Goal: Feedback & Contribution: Contribute content

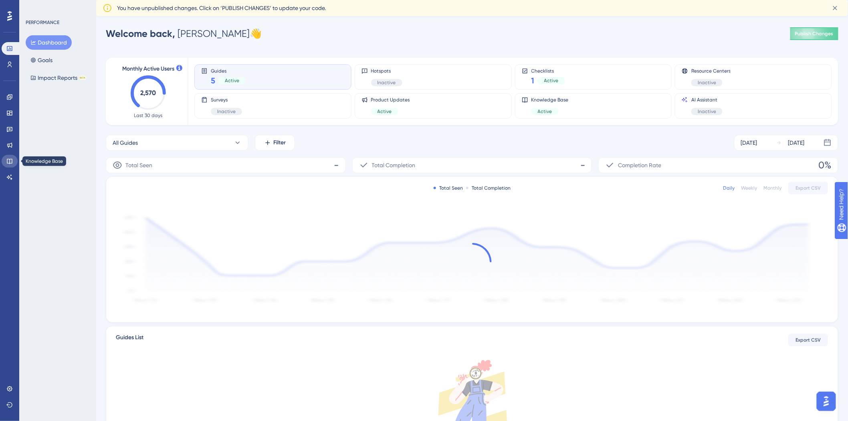
click at [8, 164] on icon at bounding box center [9, 161] width 6 height 6
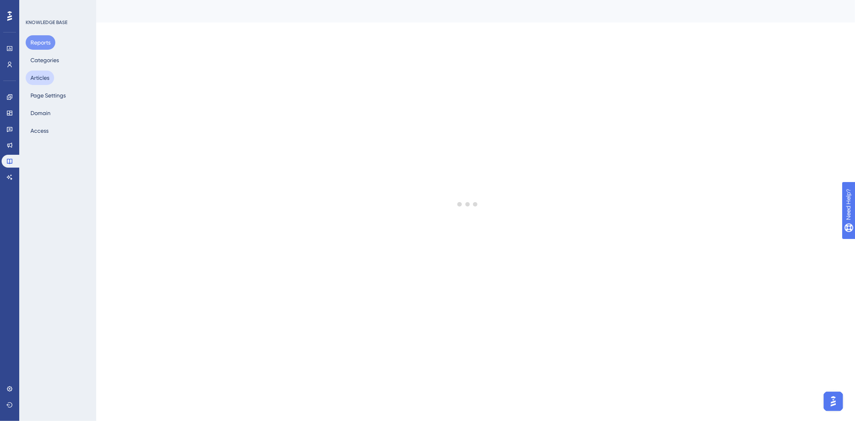
click at [38, 83] on button "Articles" at bounding box center [40, 78] width 28 height 14
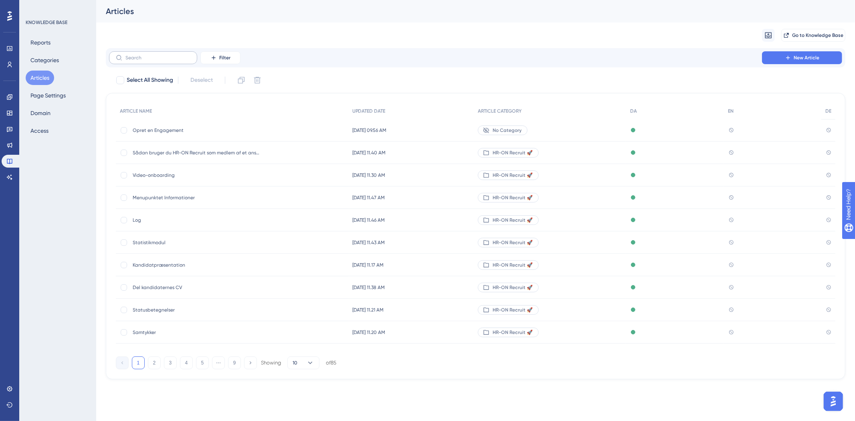
click at [156, 53] on label at bounding box center [153, 57] width 88 height 13
click at [156, 55] on input "text" at bounding box center [157, 58] width 65 height 6
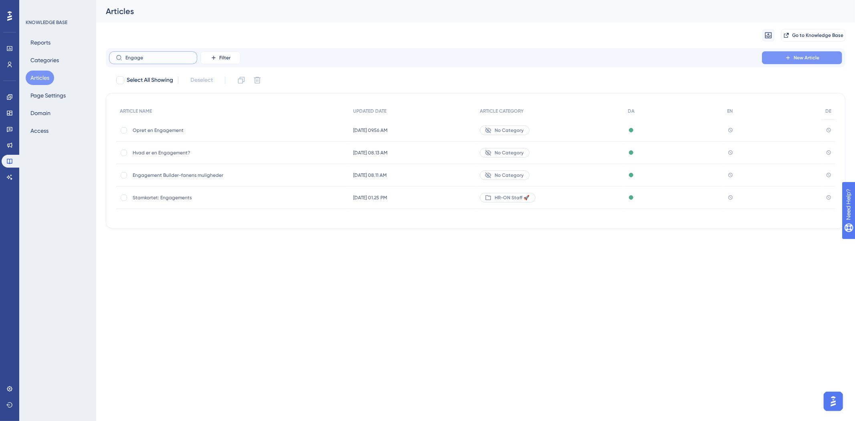
type input "Engage"
click at [790, 61] on button "New Article" at bounding box center [802, 57] width 80 height 13
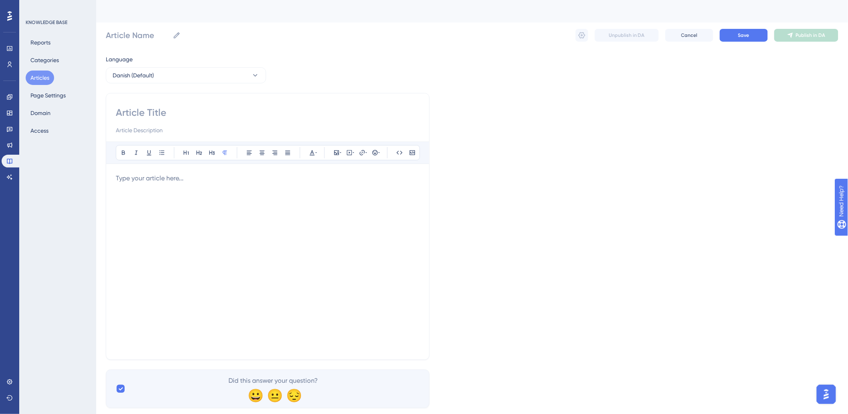
click at [193, 118] on input at bounding box center [268, 112] width 304 height 13
type input "Engagement"
type input "Engagement builder - [PERSON_NAME]"
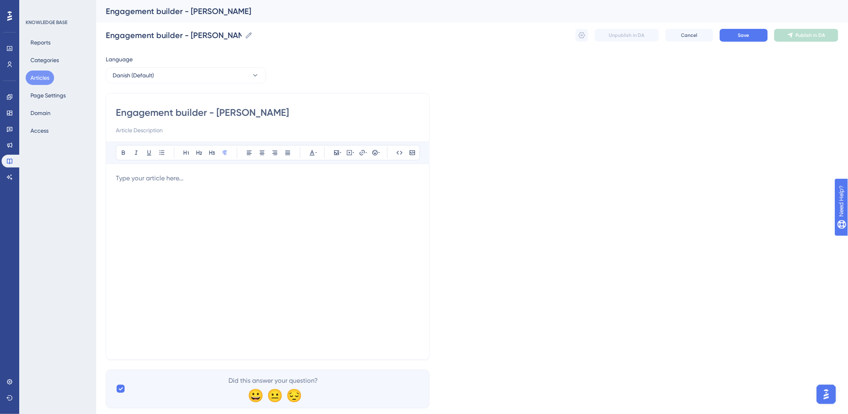
type input "Engagement builder - [PERSON_NAME]"
click at [171, 200] on div at bounding box center [268, 262] width 304 height 176
click at [253, 202] on div at bounding box center [268, 262] width 304 height 176
click at [747, 34] on span "Save" at bounding box center [743, 35] width 11 height 6
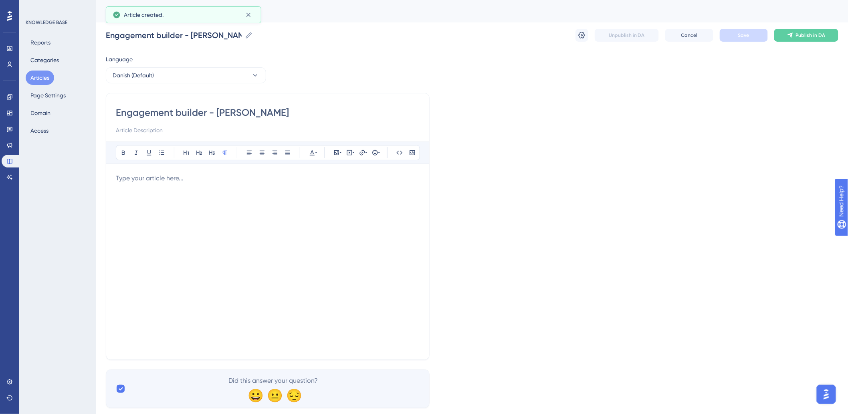
click at [53, 81] on button "Articles" at bounding box center [40, 78] width 28 height 14
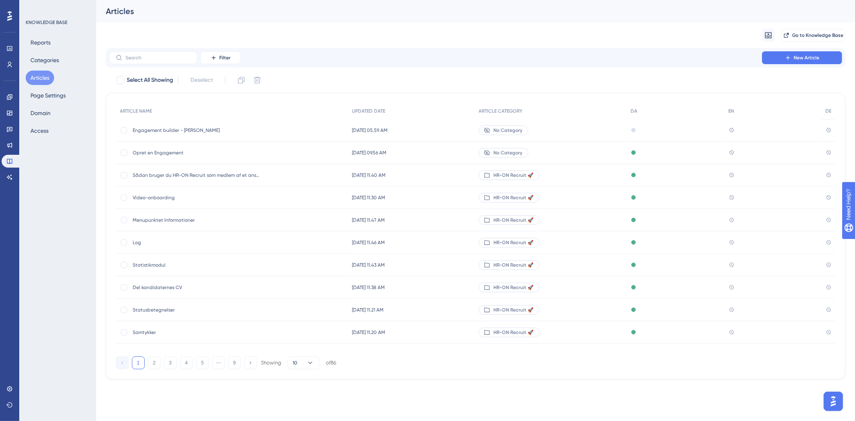
click at [166, 151] on span "Opret en Engagement" at bounding box center [197, 153] width 128 height 6
click at [163, 150] on div "Opret en Engagement Opret en Engagement" at bounding box center [197, 152] width 128 height 22
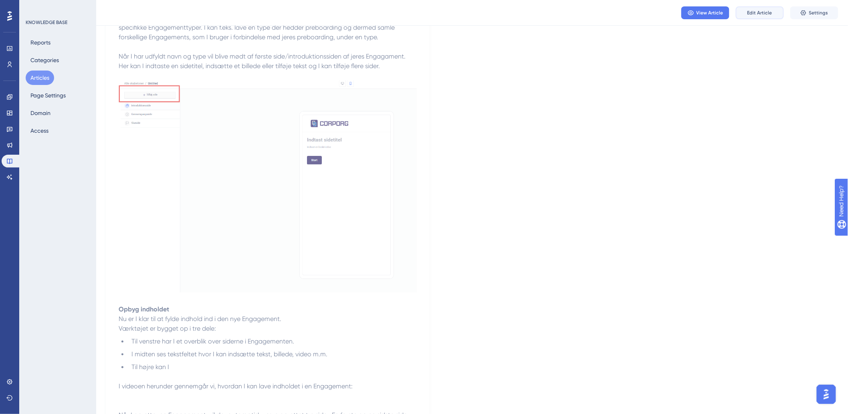
click at [770, 13] on span "Edit Article" at bounding box center [760, 13] width 25 height 6
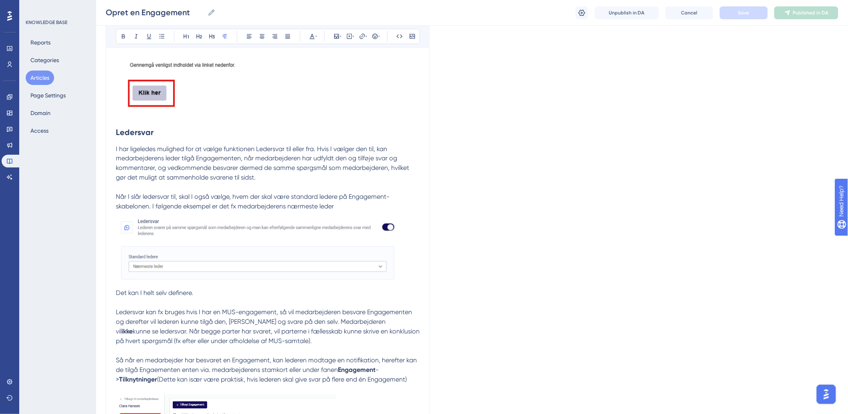
scroll to position [1748, 0]
drag, startPoint x: 113, startPoint y: 134, endPoint x: 309, endPoint y: 166, distance: 198.5
click at [311, 167] on div "Opret en Engagement Bold Italic Underline Bullet Point Heading 1 Heading 2 Head…" at bounding box center [268, 90] width 324 height 3498
drag, startPoint x: 118, startPoint y: 137, endPoint x: 174, endPoint y: 149, distance: 57.3
click at [174, 149] on div "I det følgende vil vi gennemgå, hvordan I opretter en ny Engagement. I videoen …" at bounding box center [268, 125] width 304 height 3407
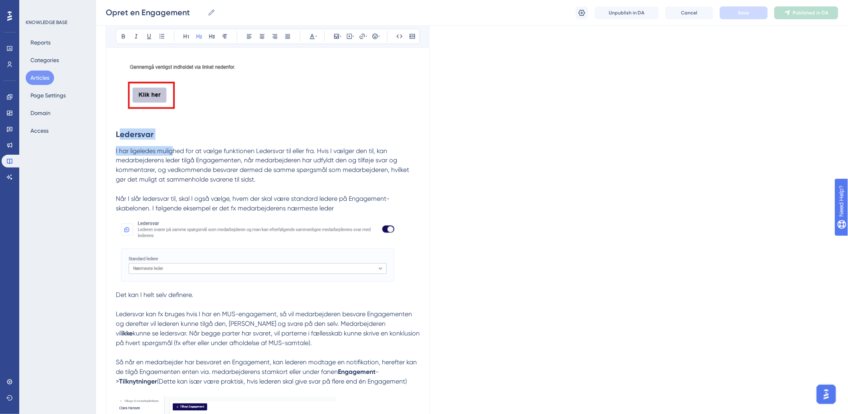
click at [174, 148] on span "I har ligeledes mulighed for at vælge funktionen Ledersvar til eller fra. Hvis …" at bounding box center [263, 165] width 295 height 36
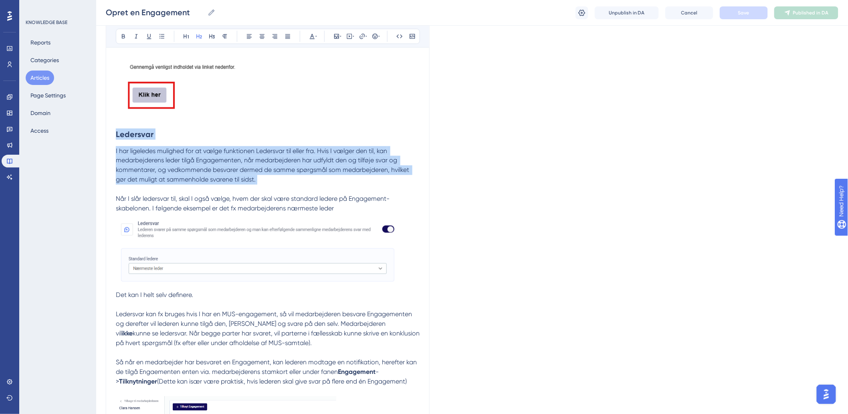
drag, startPoint x: 117, startPoint y: 135, endPoint x: 307, endPoint y: 189, distance: 197.4
click at [307, 189] on div "I det følgende vil vi gennemgå, hvordan I opretter en ny Engagement. I videoen …" at bounding box center [268, 125] width 304 height 3407
click at [308, 183] on p "I har ligeledes mulighed for at vælge funktionen Ledersvar til eller fra. Hvis …" at bounding box center [268, 266] width 304 height 241
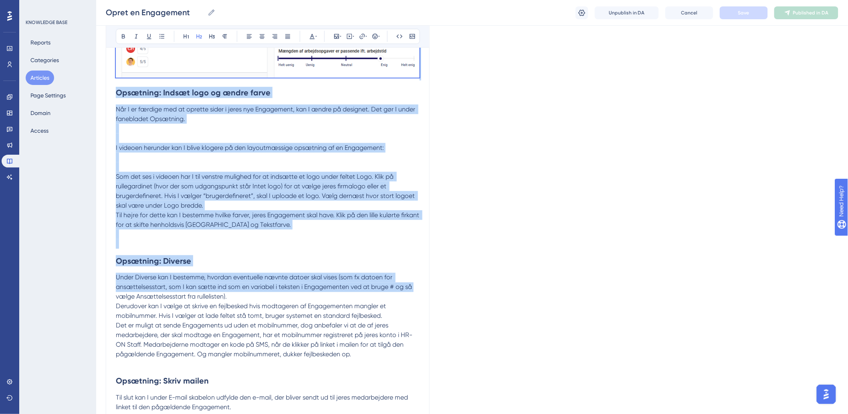
scroll to position [2906, 0]
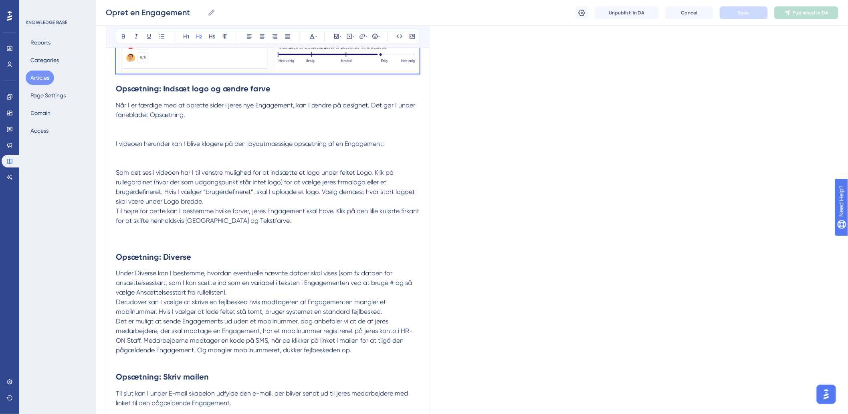
drag, startPoint x: 117, startPoint y: 133, endPoint x: 423, endPoint y: 75, distance: 311.7
copy div "Loremipsu D sit ametconse adipisci eli se doeiu temporinci Utlaboree dol magna …"
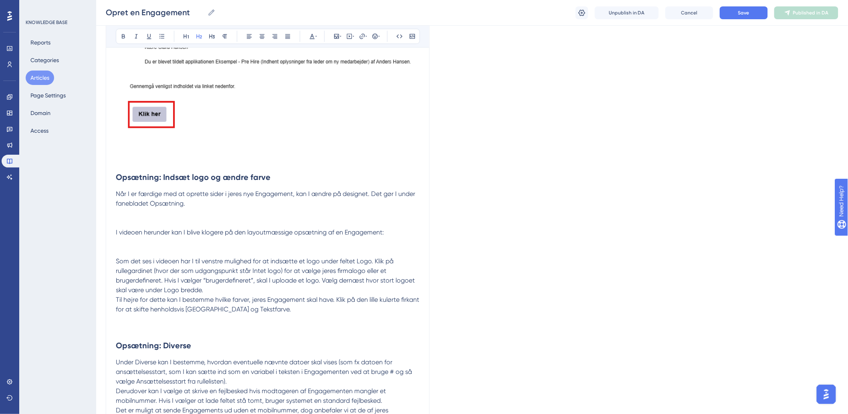
scroll to position [1745, 0]
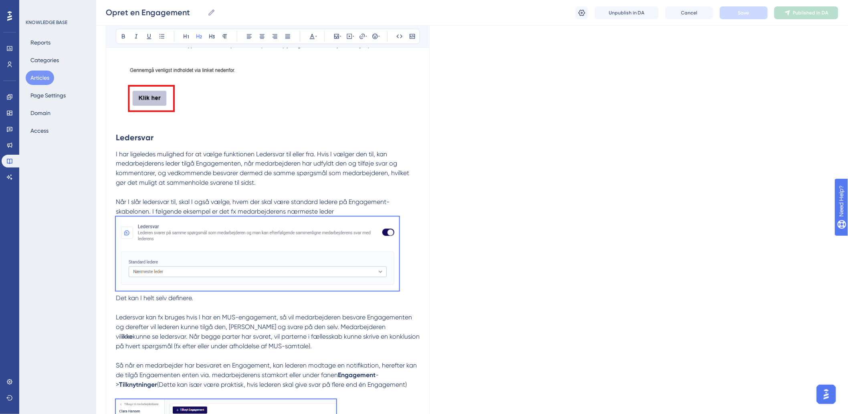
click at [331, 160] on p "I har ligeledes mulighed for at vælge funktionen Ledersvar til eller fra. Hvis …" at bounding box center [268, 270] width 304 height 241
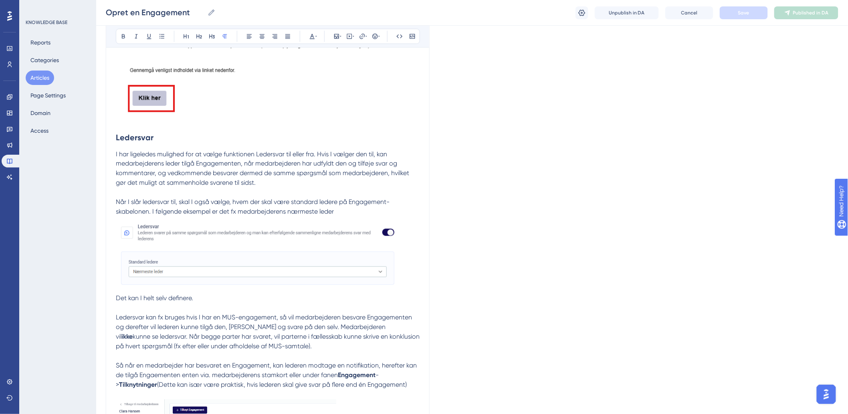
drag, startPoint x: 114, startPoint y: 137, endPoint x: 299, endPoint y: 190, distance: 191.7
click at [354, 209] on div "Opret en Engagement Bold Italic Underline Bullet Point Heading 1 Heading 2 Head…" at bounding box center [268, 94] width 324 height 3498
click at [35, 77] on button "Articles" at bounding box center [40, 78] width 28 height 14
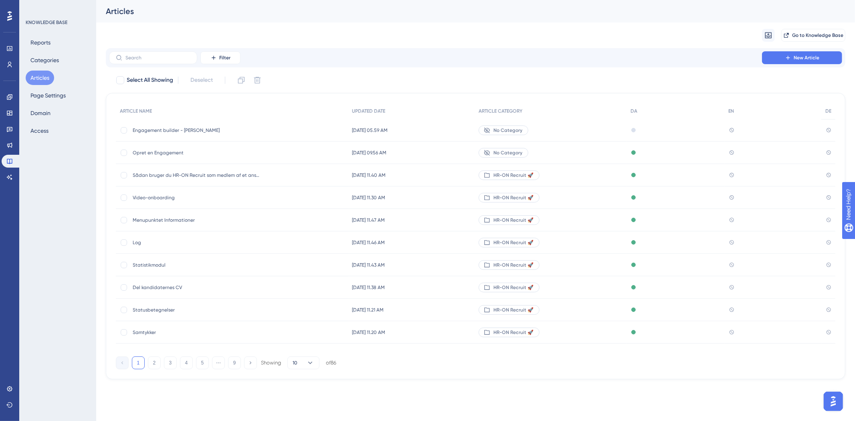
click at [192, 130] on span "Engagement builder - [PERSON_NAME]" at bounding box center [197, 130] width 128 height 6
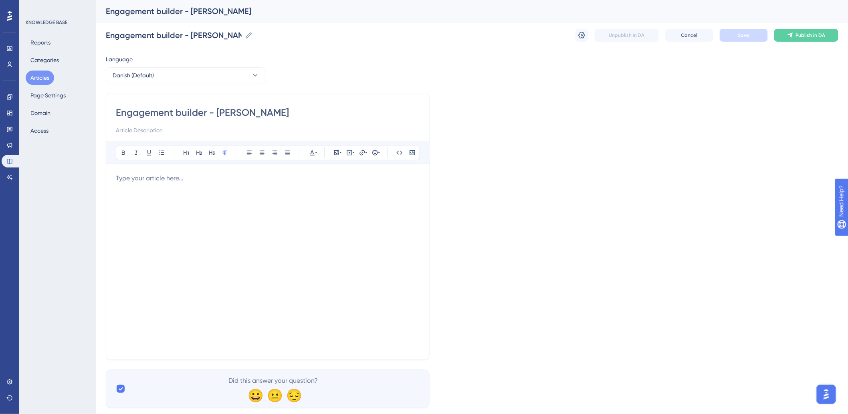
click at [221, 184] on div at bounding box center [268, 262] width 304 height 176
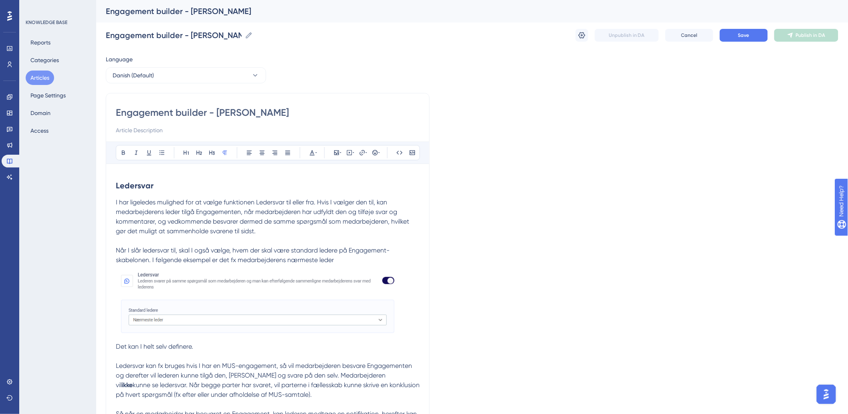
click at [195, 210] on span "I har ligeledes mulighed for at vælge funktionen Ledersvar til eller fra. Hvis …" at bounding box center [263, 216] width 295 height 36
click at [736, 34] on button "Save" at bounding box center [744, 35] width 48 height 13
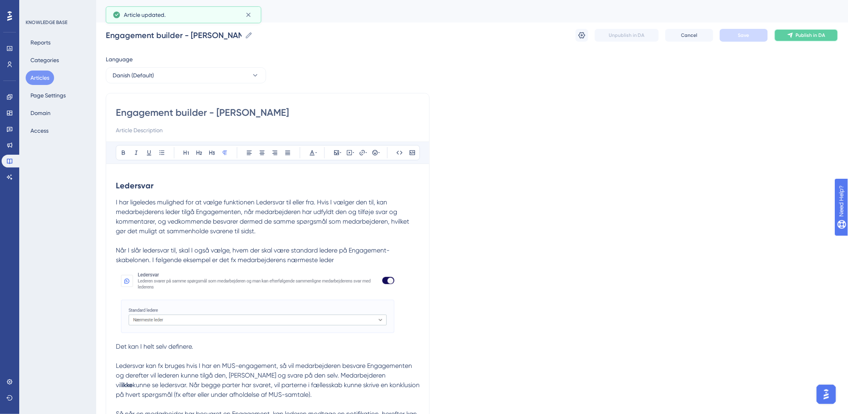
click at [782, 36] on button "Publish in DA" at bounding box center [806, 35] width 64 height 13
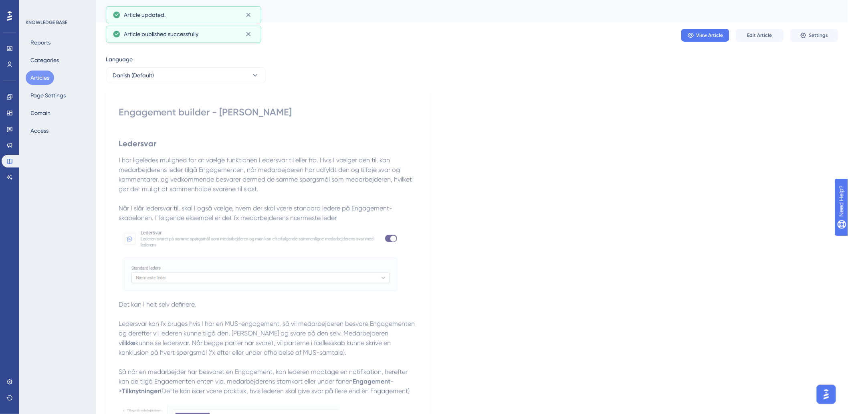
drag, startPoint x: 319, startPoint y: 115, endPoint x: 277, endPoint y: 102, distance: 43.6
click at [319, 115] on div "Engagement builder - [PERSON_NAME]" at bounding box center [268, 112] width 298 height 13
click at [711, 31] on button "View Article" at bounding box center [705, 35] width 48 height 13
click at [750, 34] on span "Edit Article" at bounding box center [760, 35] width 25 height 6
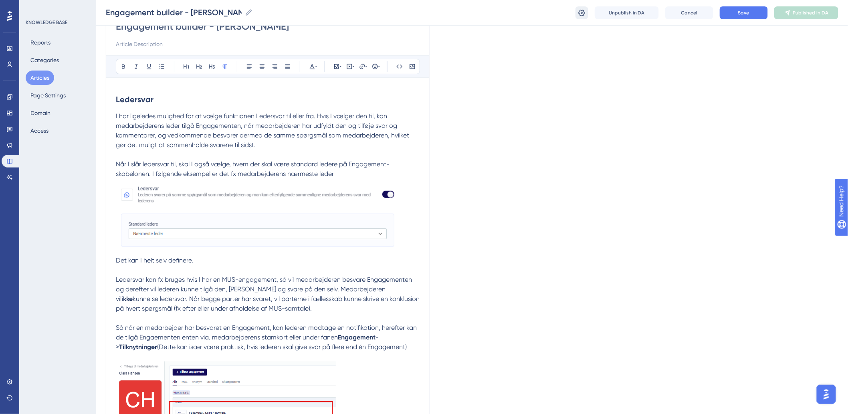
click at [578, 8] on button at bounding box center [582, 12] width 13 height 13
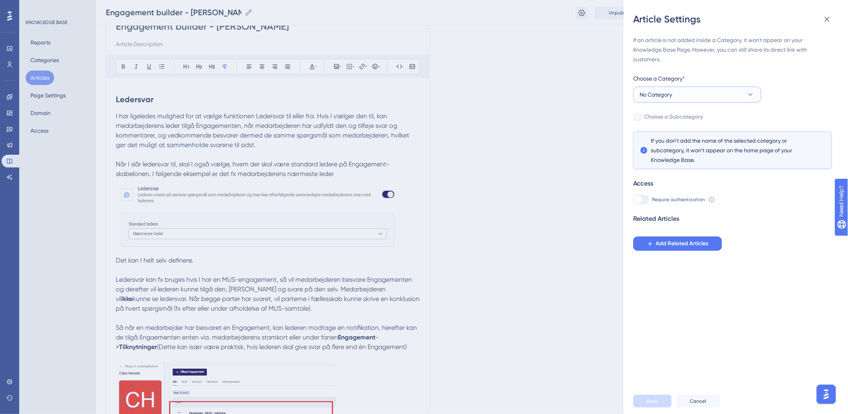
click at [692, 97] on button "No Category" at bounding box center [697, 95] width 128 height 16
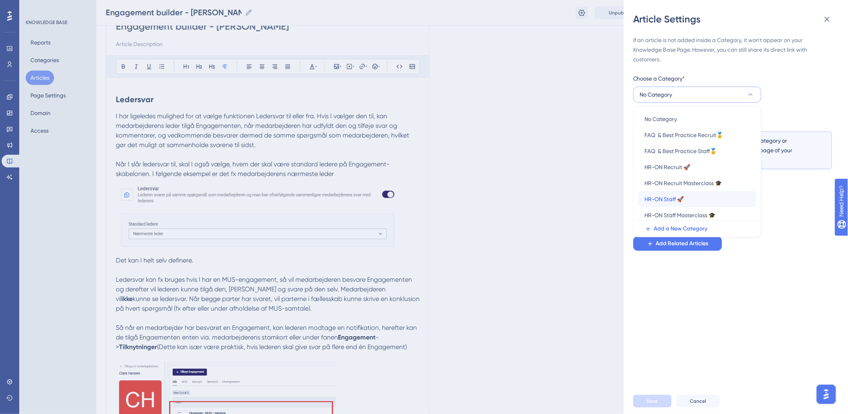
click at [687, 201] on div "HR-ON Staff 🚀 HR-ON Staff 🚀" at bounding box center [697, 199] width 105 height 16
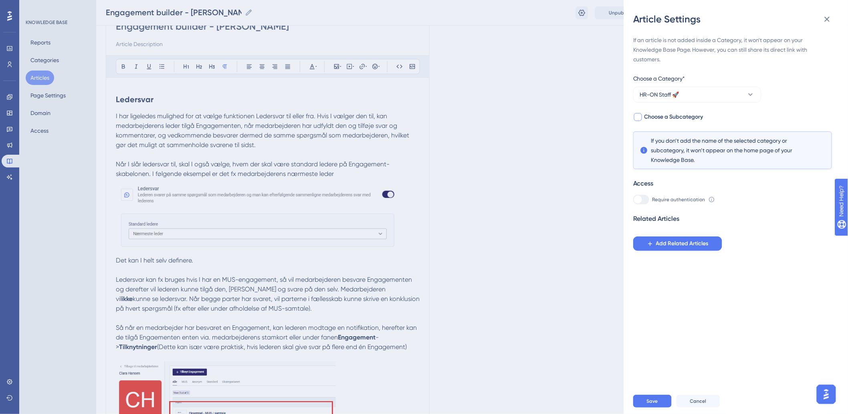
click at [638, 117] on div at bounding box center [638, 117] width 8 height 8
checkbox input "true"
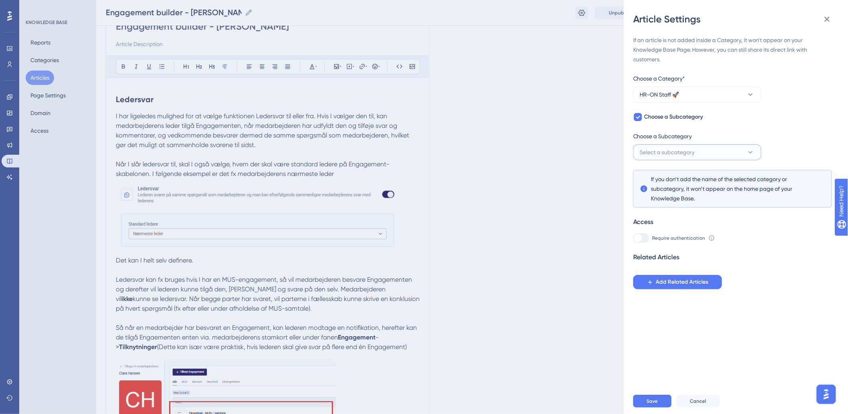
click at [670, 151] on span "Select a subcategory" at bounding box center [667, 153] width 55 height 10
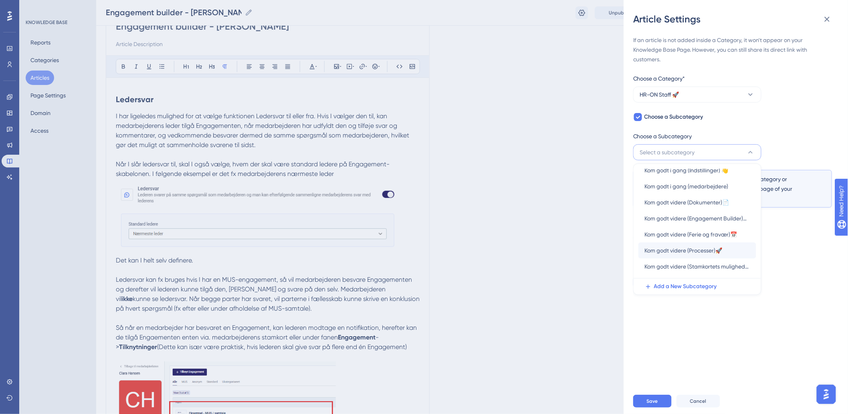
scroll to position [35, 0]
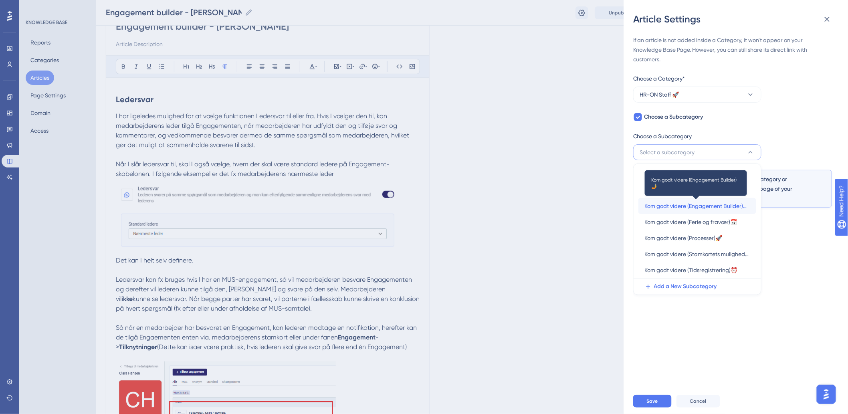
click at [707, 205] on span "Kom godt videre (Engagement Builder)🤳" at bounding box center [697, 206] width 105 height 10
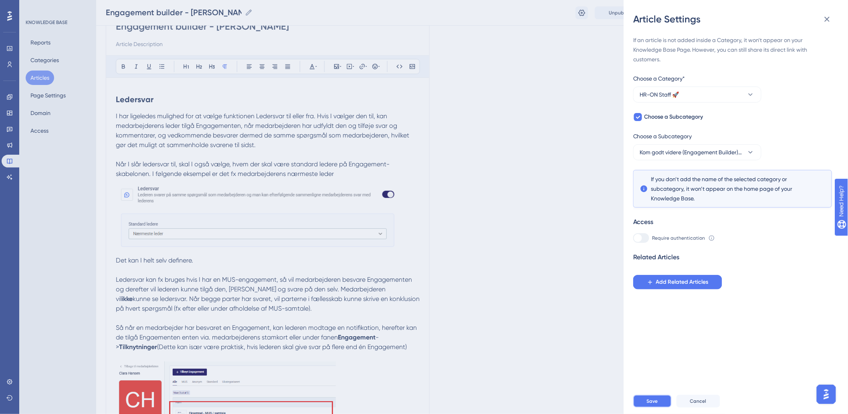
click at [652, 404] on span "Save" at bounding box center [652, 401] width 11 height 6
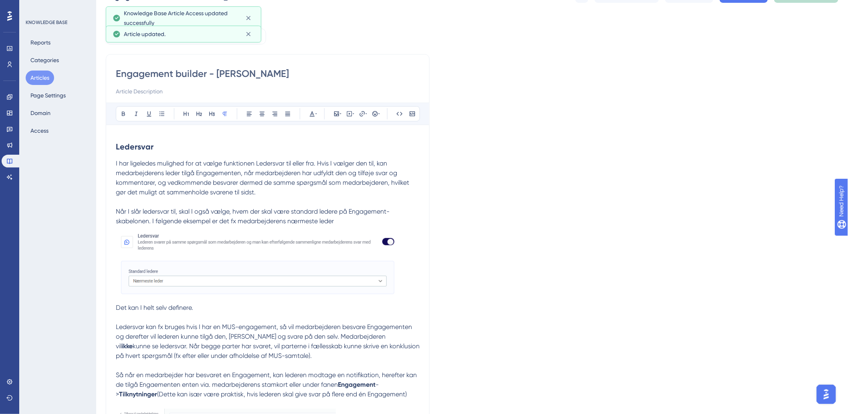
scroll to position [0, 0]
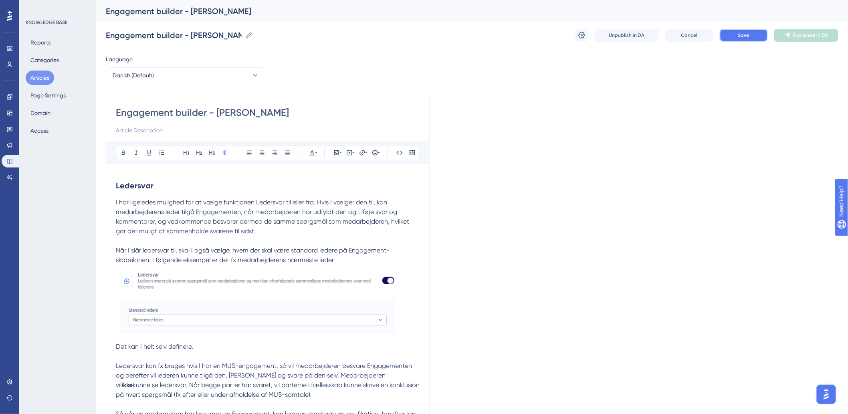
click at [736, 33] on button "Save" at bounding box center [744, 35] width 48 height 13
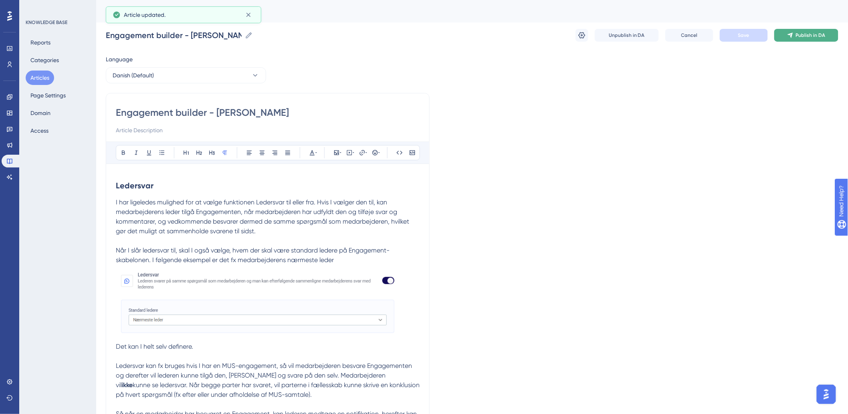
click at [807, 35] on span "Publish in DA" at bounding box center [811, 35] width 30 height 6
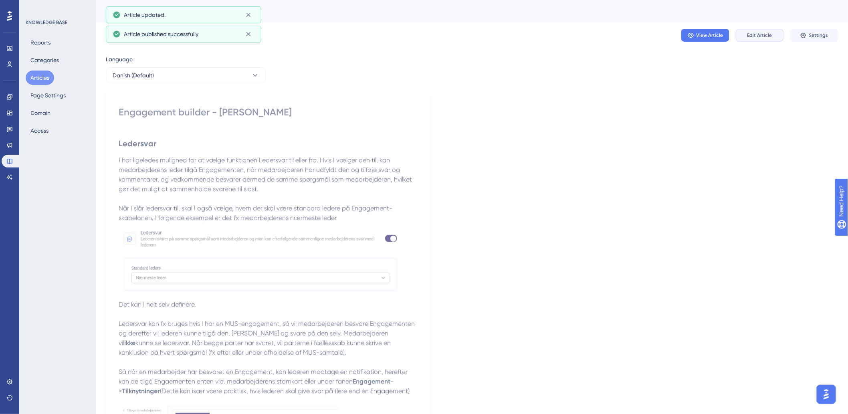
click at [770, 38] on span "Edit Article" at bounding box center [760, 35] width 25 height 6
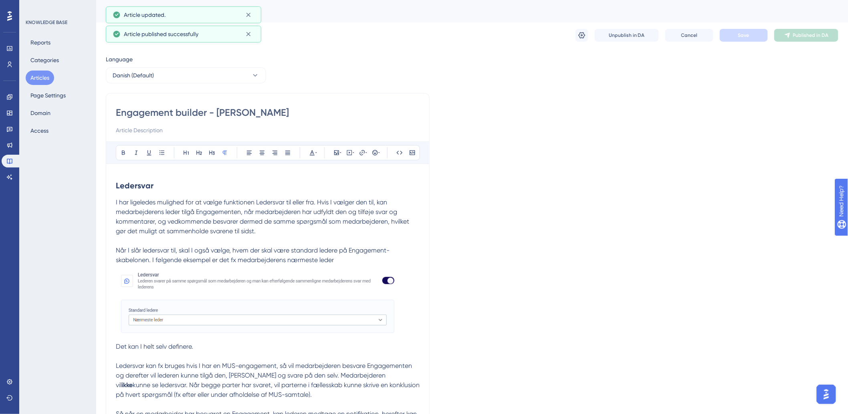
scroll to position [83, 0]
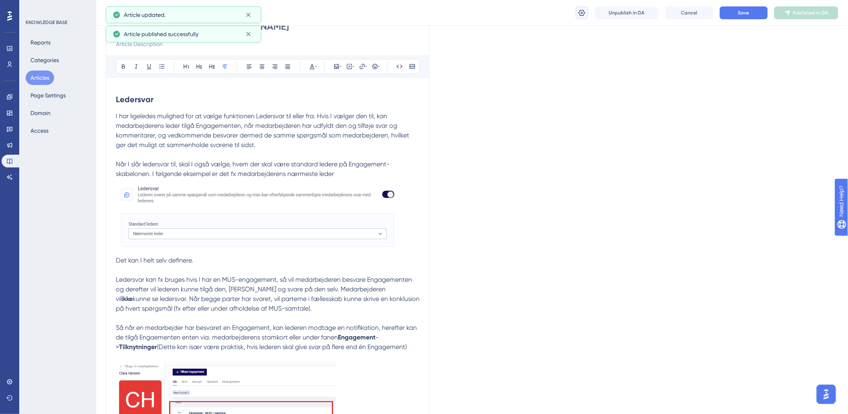
click at [586, 14] on button at bounding box center [582, 12] width 13 height 13
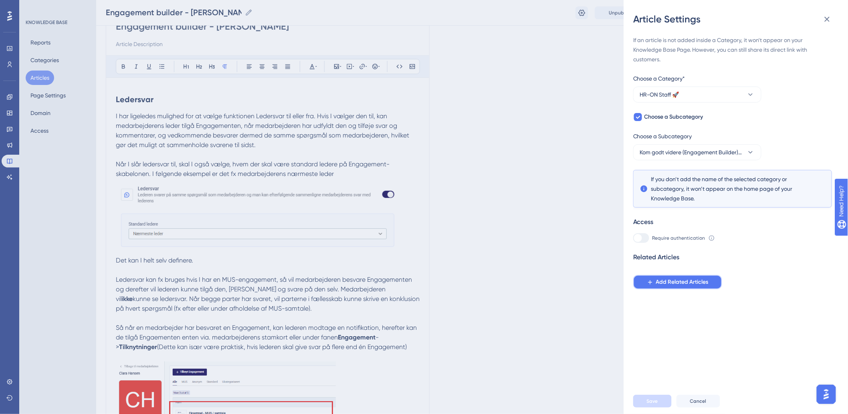
click at [662, 281] on span "Add Related Articles" at bounding box center [682, 282] width 53 height 10
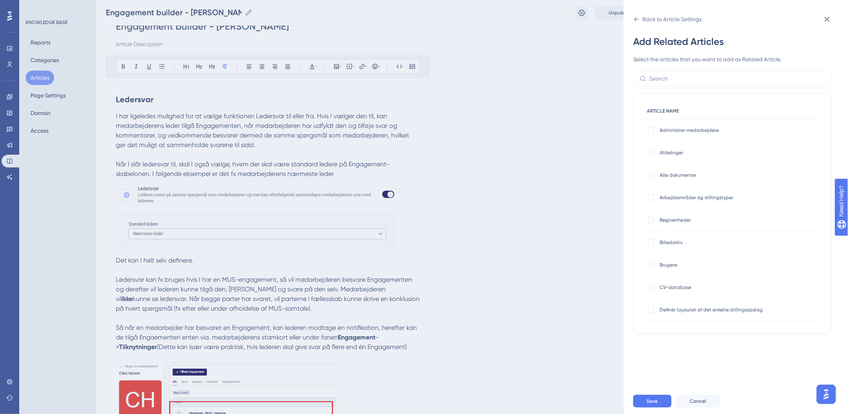
click at [673, 106] on div "ARTICLE NAME" at bounding box center [729, 111] width 173 height 16
click at [684, 78] on input "text" at bounding box center [738, 78] width 176 height 9
type input "engage"
click at [650, 130] on div at bounding box center [651, 130] width 6 height 6
checkbox input "true"
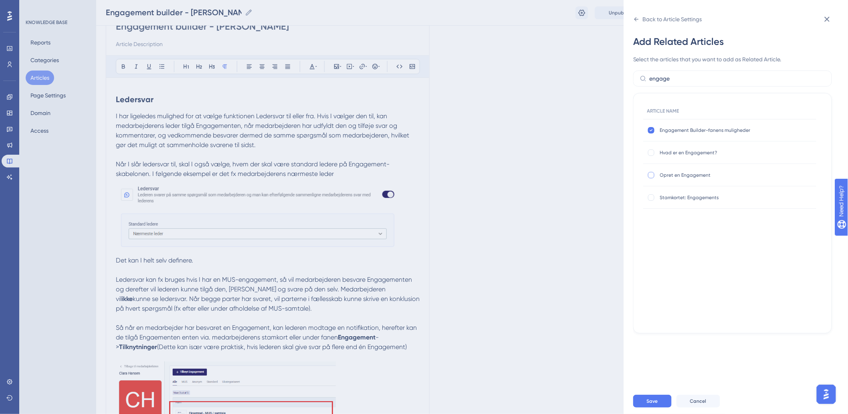
click at [652, 175] on div at bounding box center [651, 175] width 6 height 6
checkbox input "true"
click at [650, 131] on icon at bounding box center [651, 130] width 3 height 6
checkbox input "false"
click at [643, 403] on button "Save" at bounding box center [652, 401] width 38 height 13
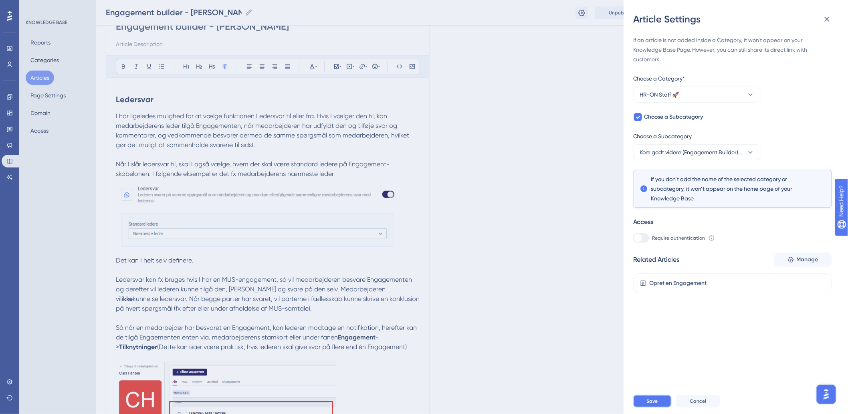
click at [654, 403] on button "Save" at bounding box center [652, 401] width 38 height 13
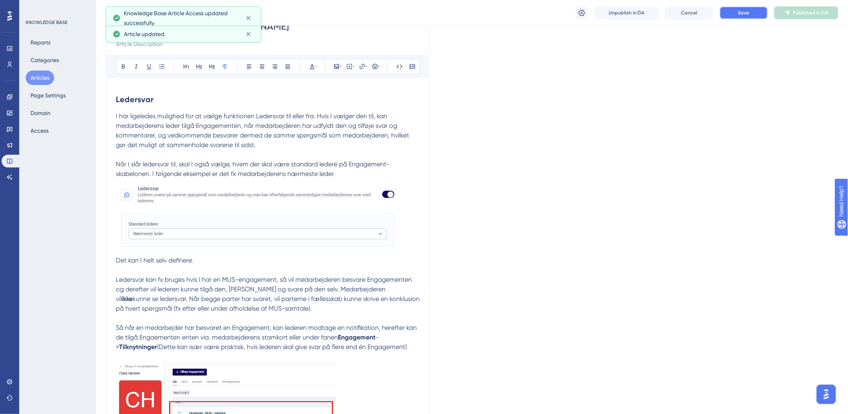
click at [754, 14] on button "Save" at bounding box center [744, 12] width 48 height 13
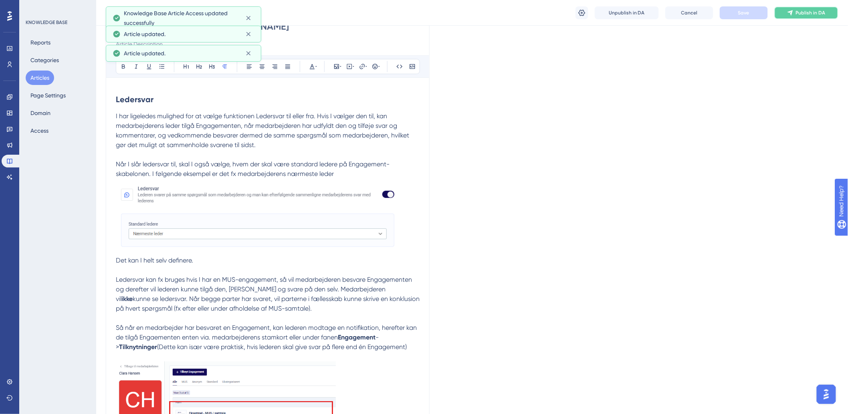
click at [799, 10] on span "Publish in DA" at bounding box center [811, 13] width 30 height 6
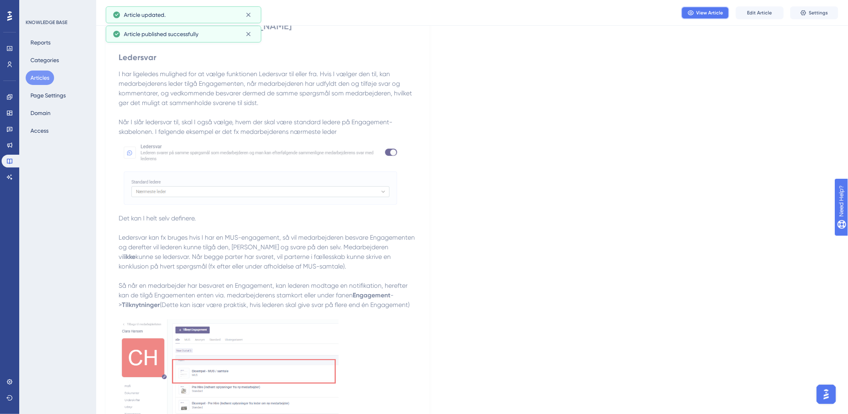
click at [716, 14] on span "View Article" at bounding box center [710, 13] width 27 height 6
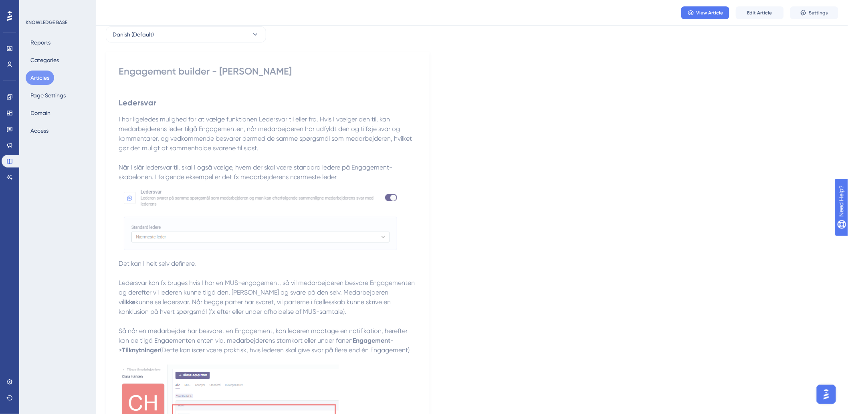
scroll to position [0, 0]
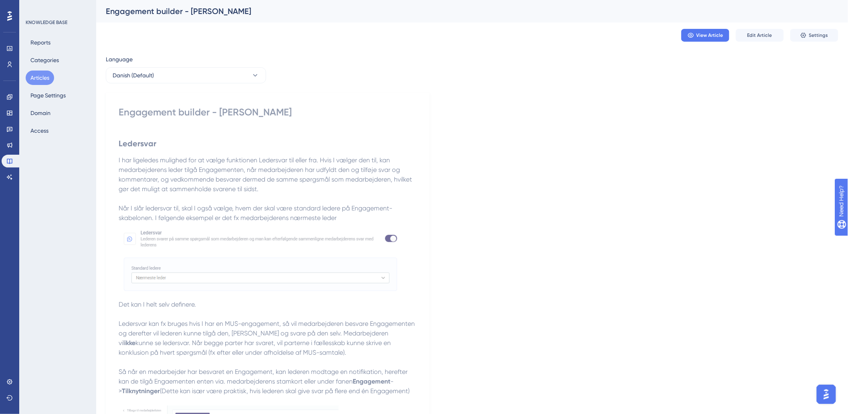
click at [760, 38] on span "Edit Article" at bounding box center [760, 35] width 25 height 6
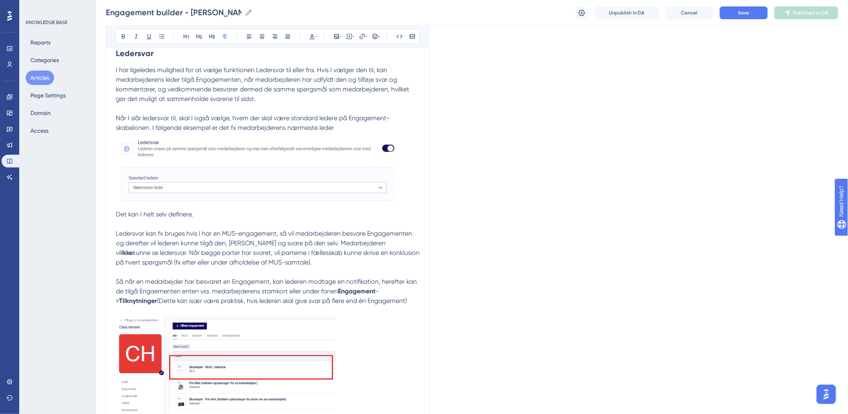
scroll to position [18, 0]
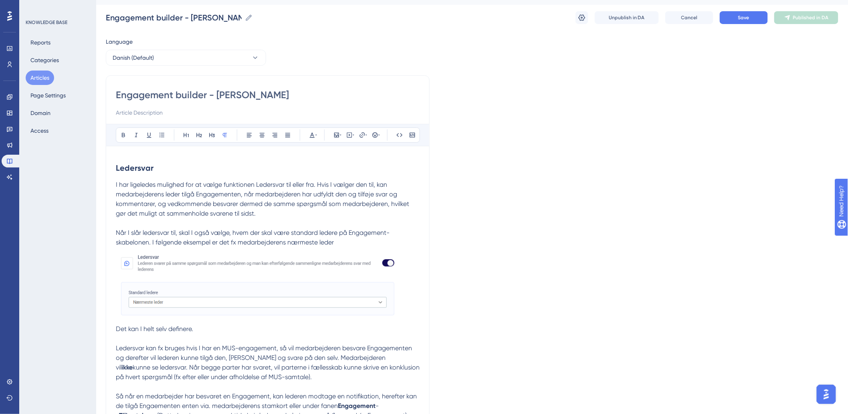
click at [129, 185] on span "I har ligeledes mulighed for at vælge funktionen Ledersvar til eller fra. Hvis …" at bounding box center [263, 199] width 295 height 36
click at [366, 204] on span "Under Indstillinger til en Engagment skabelon har I mulighed for at vælge funkt…" at bounding box center [267, 199] width 303 height 36
click at [376, 212] on p "Under Indstillinger til en Engagment skabelon har I mulighed for at vælge funkt…" at bounding box center [268, 300] width 304 height 241
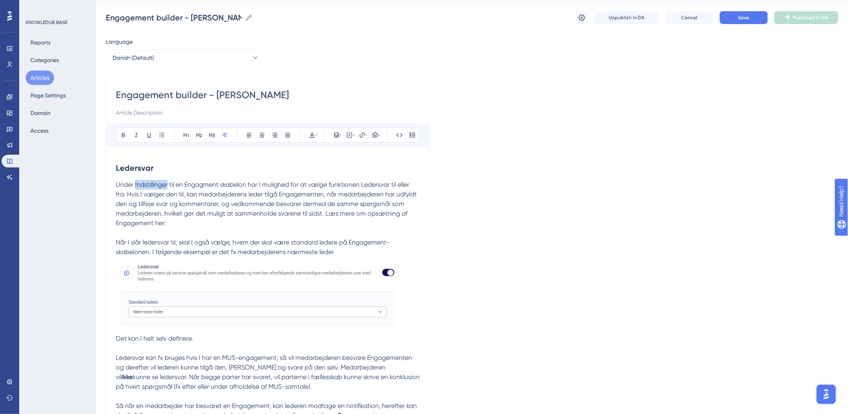
drag, startPoint x: 168, startPoint y: 183, endPoint x: 135, endPoint y: 186, distance: 33.5
click at [135, 186] on span "Under Indstillinger til en Engagment skabelon har I mulighed for at vælge funkt…" at bounding box center [267, 204] width 303 height 46
click at [262, 209] on p "Under Indstillinger til en Engagment skabelon har I mulighed for at vælge funkt…" at bounding box center [268, 305] width 304 height 250
click at [246, 186] on span "til en Engagment skabelon har I mulighed for at vælge funktionen Ledersvar til …" at bounding box center [268, 204] width 305 height 46
click at [247, 186] on span "til en Engagment skabelon har I mulighed for at vælge funktionen Ledersvar til …" at bounding box center [268, 204] width 305 height 46
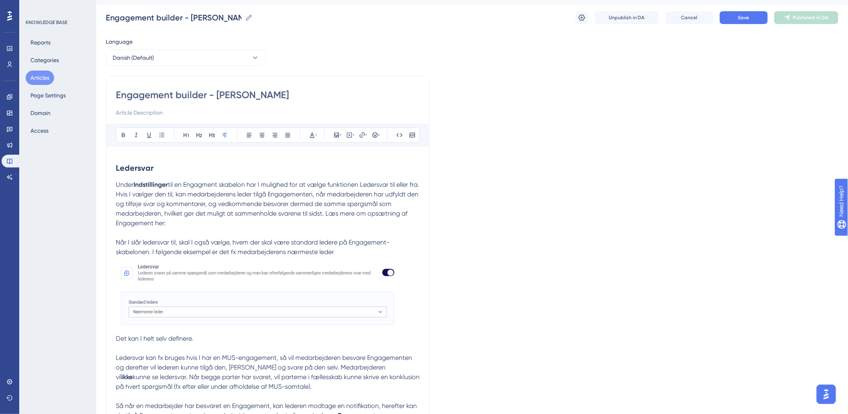
click at [253, 181] on span "til en Engagment skabelon har I mulighed for at vælge funktionen Ledersvar til …" at bounding box center [268, 204] width 305 height 46
click at [239, 197] on span "til en Engagment skabelon har I mulighed for at vælge funktionen Ledersvar til …" at bounding box center [268, 204] width 305 height 46
click at [289, 192] on span "til en Engagment skabelon har I mulighed for at vælge funktionen Ledersvar til …" at bounding box center [268, 204] width 305 height 46
click at [400, 198] on p "Under Indstillinger til en Engagment skabelon har I mulighed for at vælge funkt…" at bounding box center [268, 305] width 304 height 250
click at [156, 206] on span "til en Engagment skabelon har I mulighed for at vælge funktionen Ledersvar til …" at bounding box center [268, 204] width 305 height 46
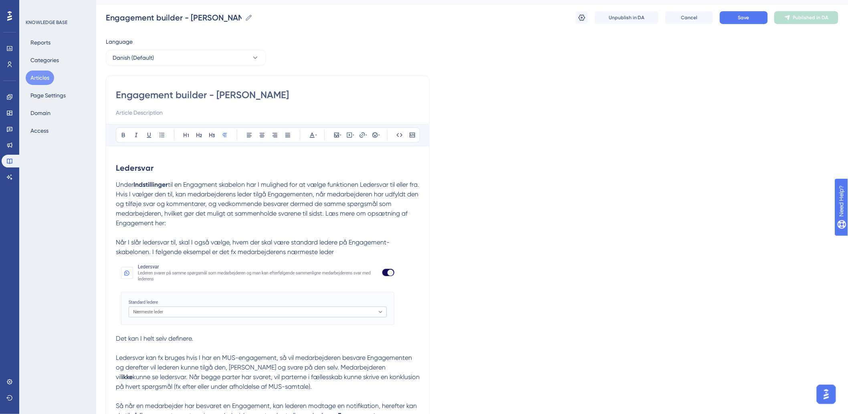
click at [261, 211] on span "til en Engagment skabelon har I mulighed for at vælge funktionen Ledersvar til …" at bounding box center [268, 204] width 305 height 46
click at [211, 203] on span "til en Engagment skabelon har I mulighed for at vælge funktionen Ledersvar til …" at bounding box center [268, 204] width 305 height 46
click at [330, 205] on span "til en Engagment skabelon har I mulighed for at vælge funktionen Ledersvar til …" at bounding box center [268, 204] width 305 height 46
click at [295, 202] on span "til en Engagment skabelon har I mulighed for at vælge funktionen Ledersvar til …" at bounding box center [268, 204] width 305 height 46
click at [251, 219] on p "Under Indstillinger til en Engagment skabelon har I mulighed for at vælge funkt…" at bounding box center [268, 305] width 304 height 250
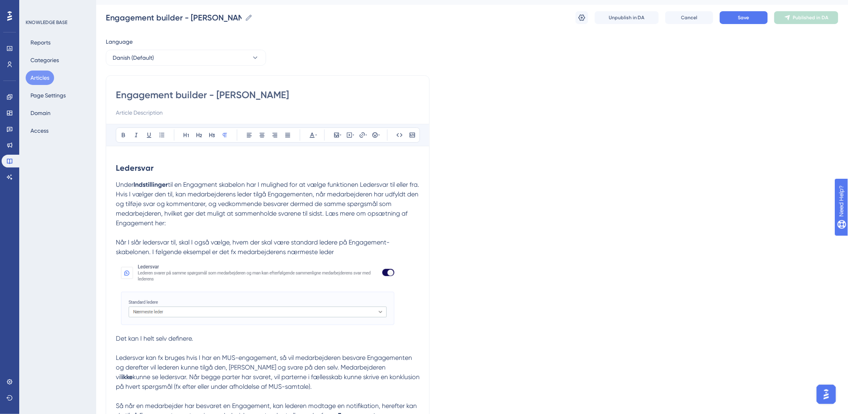
click at [353, 219] on p "Under Indstillinger til en Engagment skabelon har I mulighed for at vælge funkt…" at bounding box center [268, 305] width 304 height 250
click at [405, 212] on span "til en Engagment skabelon har I mulighed for at vælge funktionen Ledersvar til …" at bounding box center [268, 204] width 305 height 46
click at [219, 226] on p "Under Indstillinger til en Engagment skabelon har I mulighed for at vælge funkt…" at bounding box center [268, 305] width 304 height 250
click at [197, 249] on span "Når I slår ledersvar til, skal I også vælge, hvem der skal være standard ledere…" at bounding box center [253, 246] width 274 height 17
click at [311, 243] on span "Når I slår ledersvar til, skal I også vælge, hvem der skal være standard ledere…" at bounding box center [253, 246] width 274 height 17
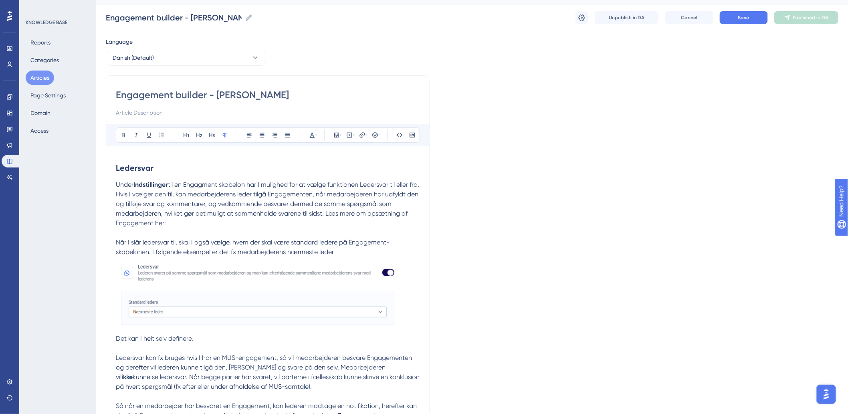
click at [220, 222] on p "Under Indstillinger til en Engagment skabelon har I mulighed for at vælge funkt…" at bounding box center [268, 305] width 304 height 250
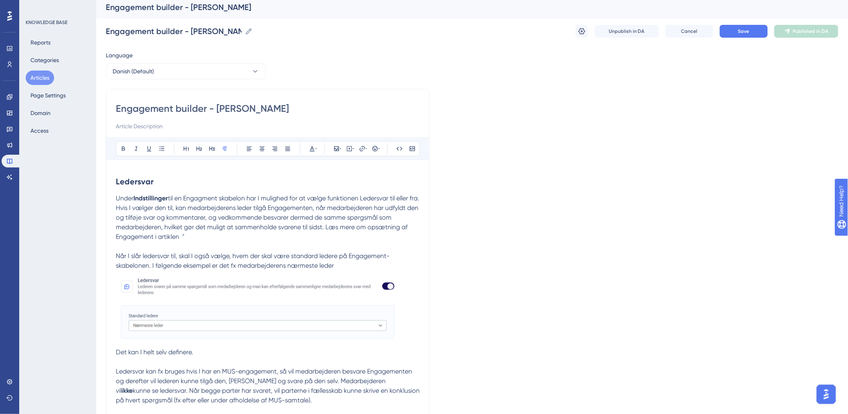
scroll to position [0, 0]
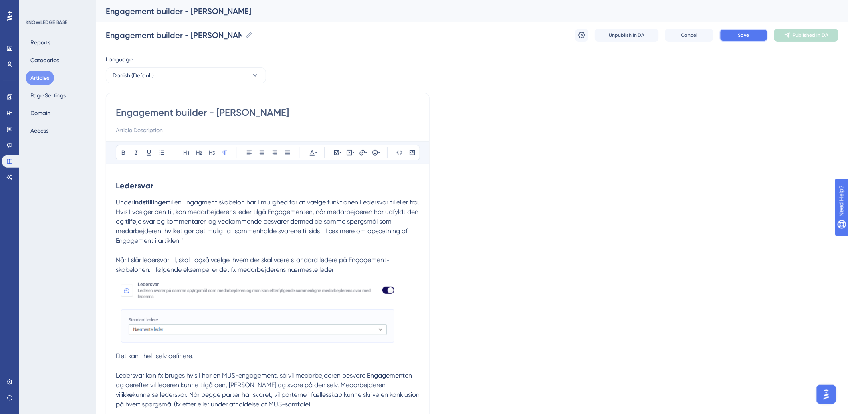
click at [746, 37] on span "Save" at bounding box center [743, 35] width 11 height 6
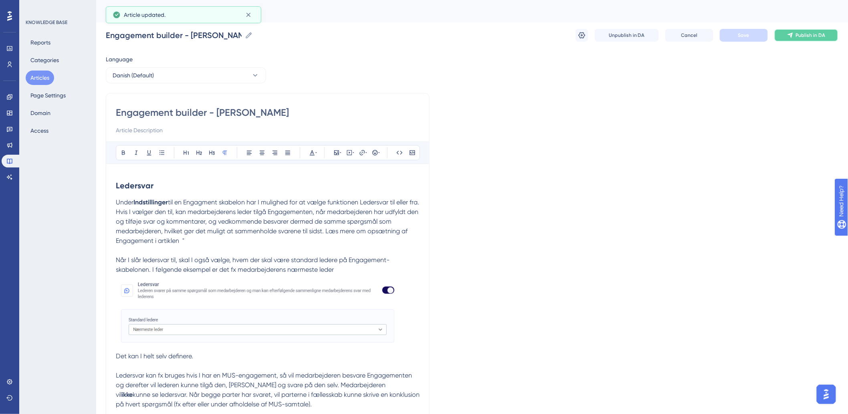
click at [791, 38] on icon at bounding box center [790, 35] width 6 height 6
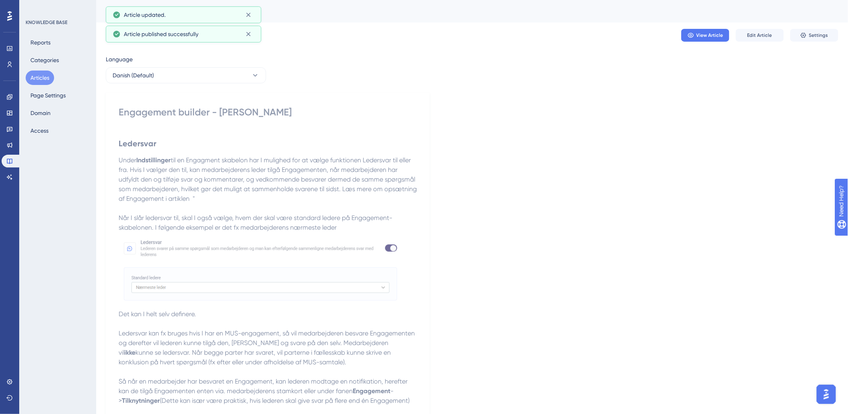
click at [32, 73] on button "Articles" at bounding box center [40, 78] width 28 height 14
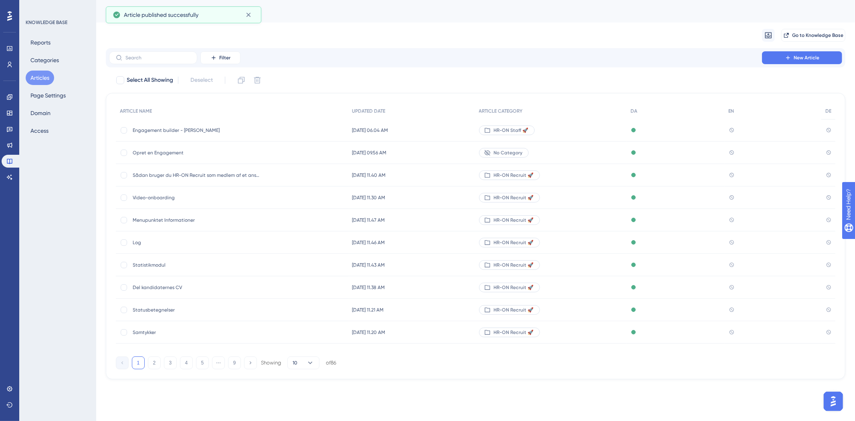
click at [177, 151] on span "Opret en Engagement" at bounding box center [197, 153] width 128 height 6
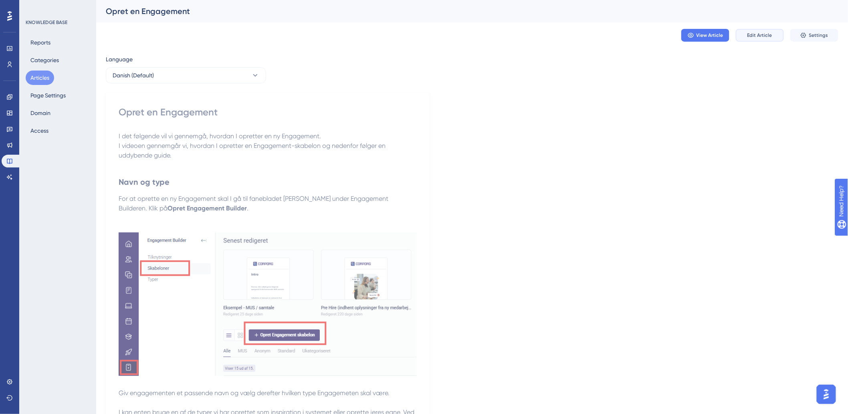
click at [760, 36] on span "Edit Article" at bounding box center [760, 35] width 25 height 6
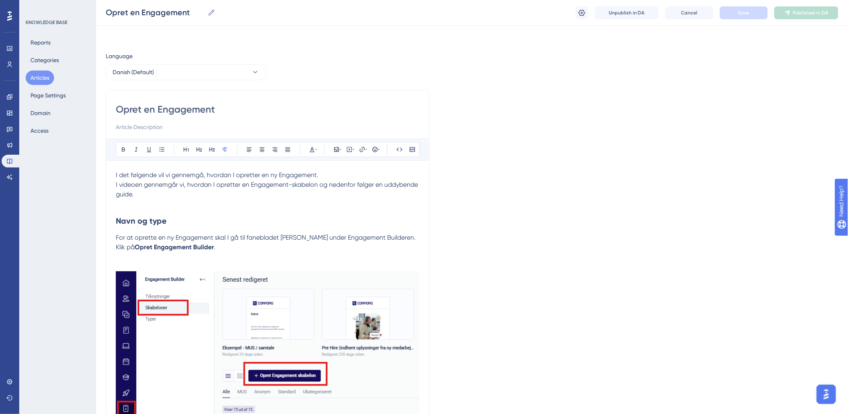
scroll to position [3161, 0]
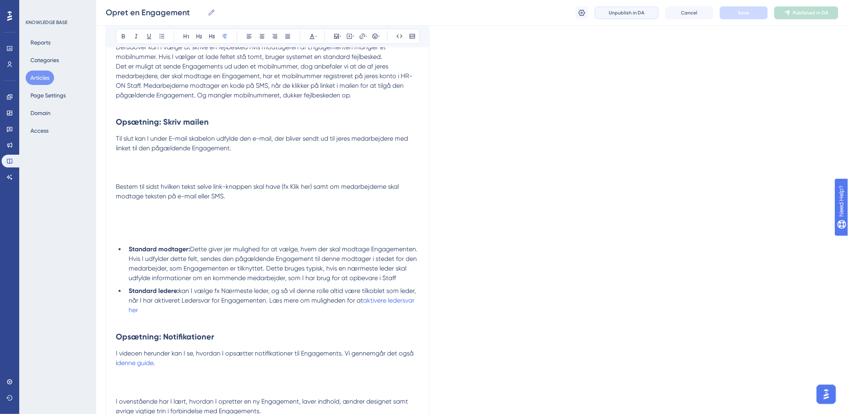
click at [596, 14] on button "Unpublish in DA" at bounding box center [627, 12] width 64 height 13
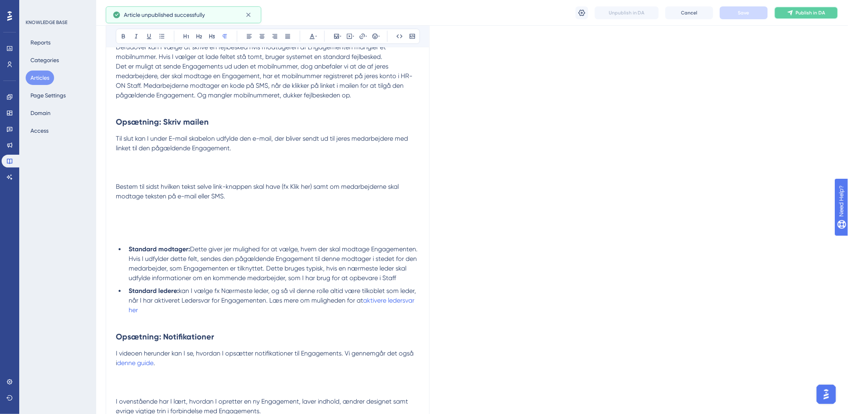
click at [803, 17] on button "Publish in DA" at bounding box center [806, 12] width 64 height 13
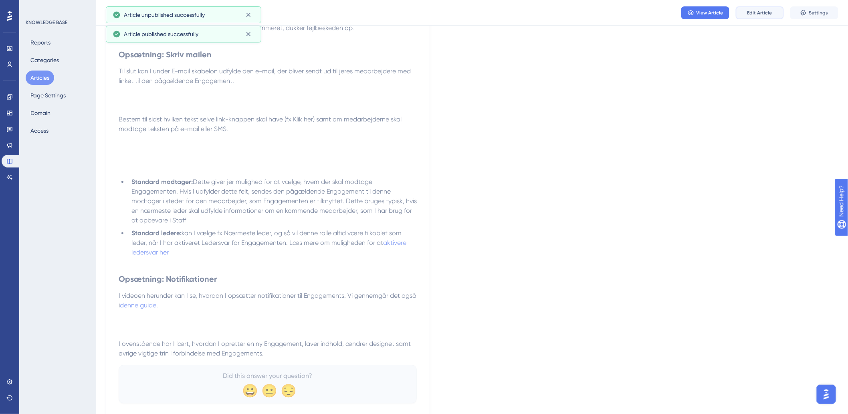
click at [764, 13] on span "Edit Article" at bounding box center [760, 13] width 25 height 6
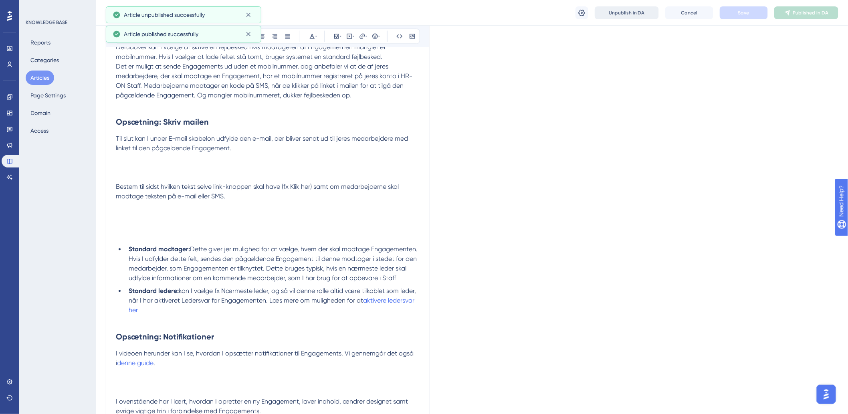
scroll to position [3251, 0]
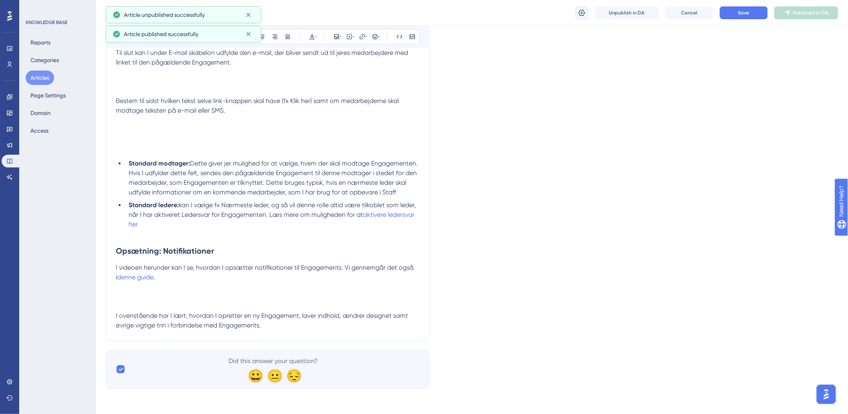
click at [583, 12] on icon at bounding box center [582, 13] width 8 height 8
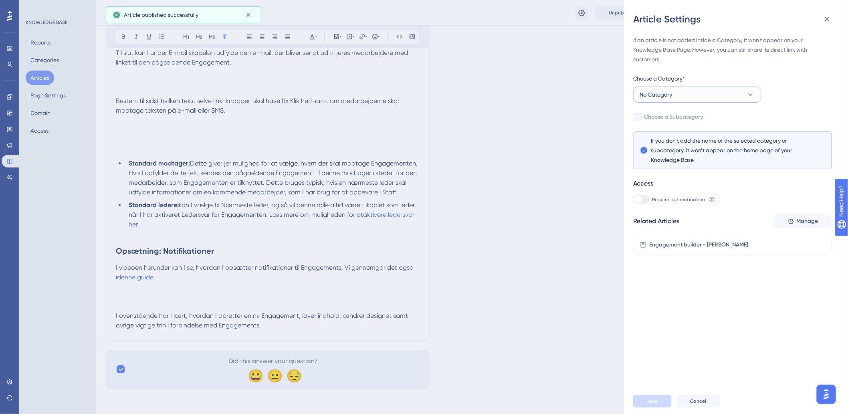
click at [668, 101] on button "No Category" at bounding box center [697, 95] width 128 height 16
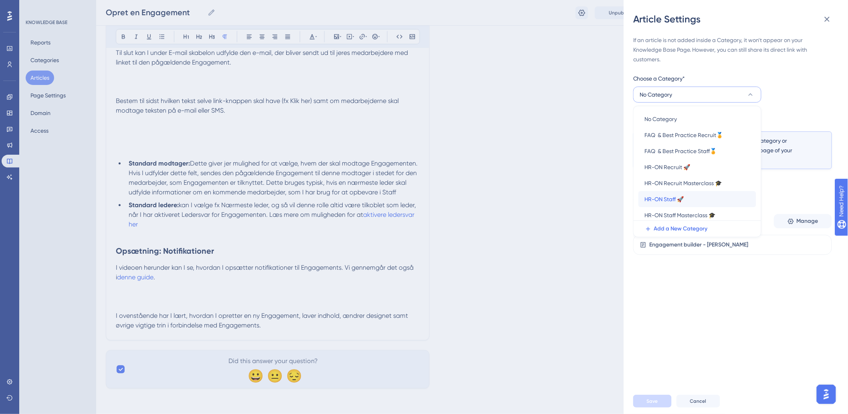
click at [676, 195] on span "HR-ON Staff 🚀" at bounding box center [664, 199] width 39 height 10
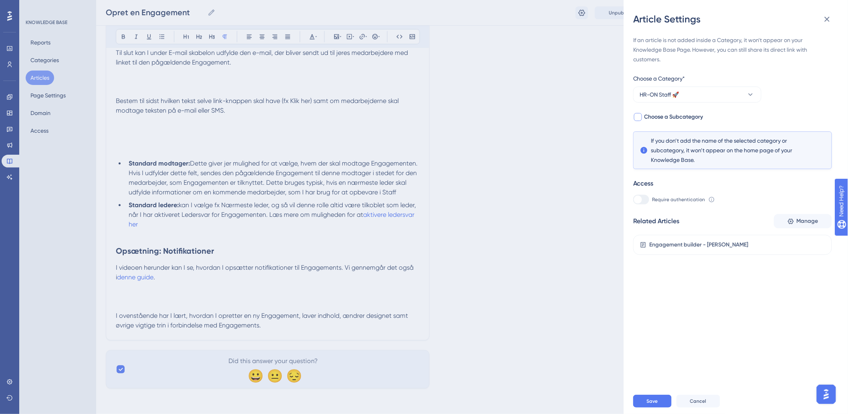
click at [647, 118] on span "Choose a Subcategory" at bounding box center [674, 117] width 59 height 10
checkbox input "true"
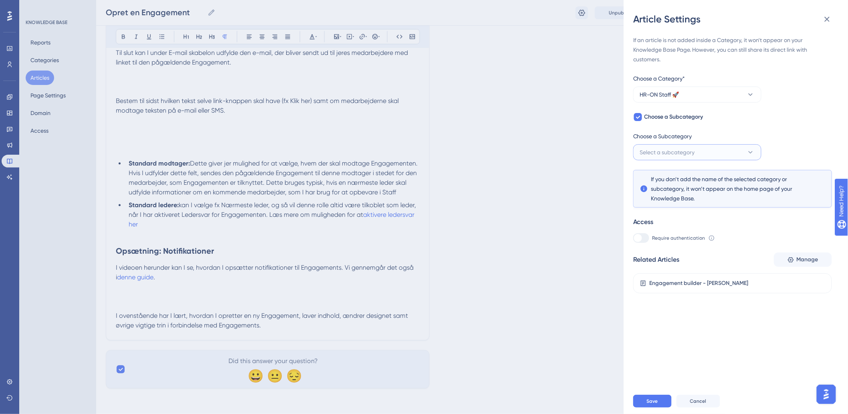
click at [659, 149] on span "Select a subcategory" at bounding box center [667, 153] width 55 height 10
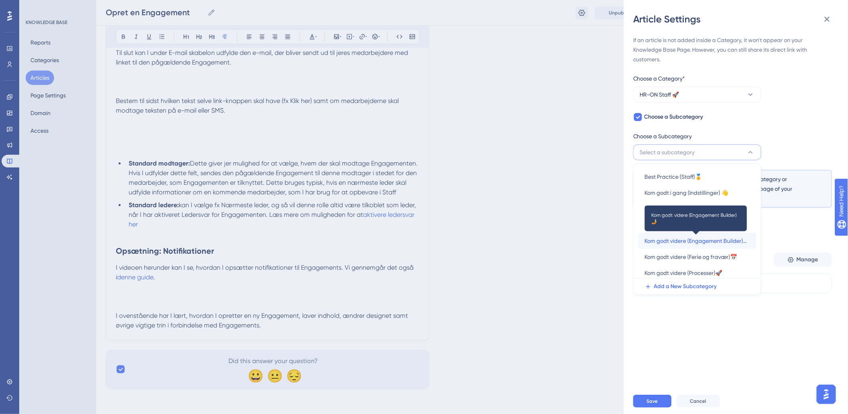
click at [663, 245] on span "Kom godt videre (Engagement Builder)🤳" at bounding box center [697, 241] width 105 height 10
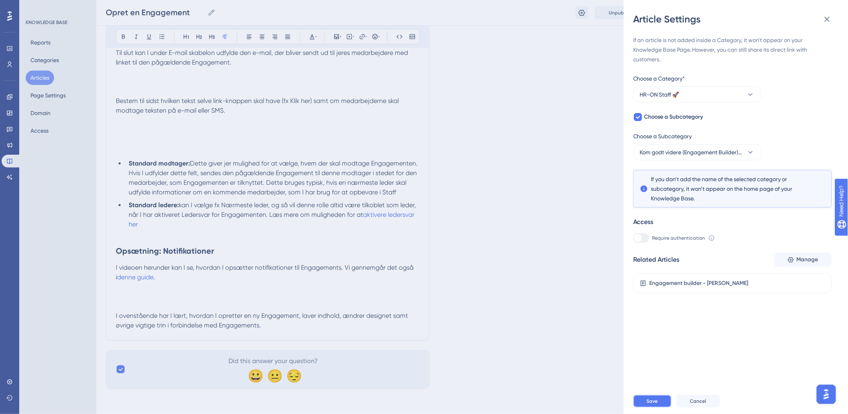
click at [647, 404] on span "Save" at bounding box center [652, 401] width 11 height 6
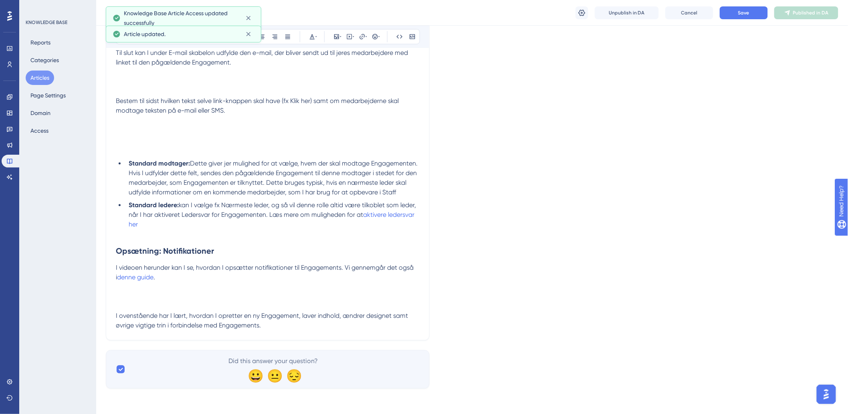
click at [738, 22] on div "Opret en Engagement Opret en Engagement Unpublish in DA Cancel Save Published i…" at bounding box center [472, 13] width 752 height 26
click at [750, 2] on div "Opret en Engagement Opret en Engagement Unpublish in DA Cancel Save Published i…" at bounding box center [472, 13] width 752 height 26
click at [752, 11] on button "Save" at bounding box center [744, 12] width 48 height 13
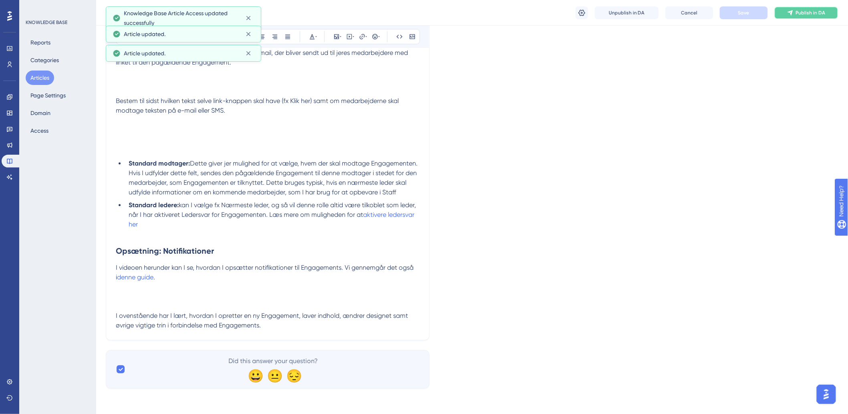
click at [786, 15] on button "Publish in DA" at bounding box center [806, 12] width 64 height 13
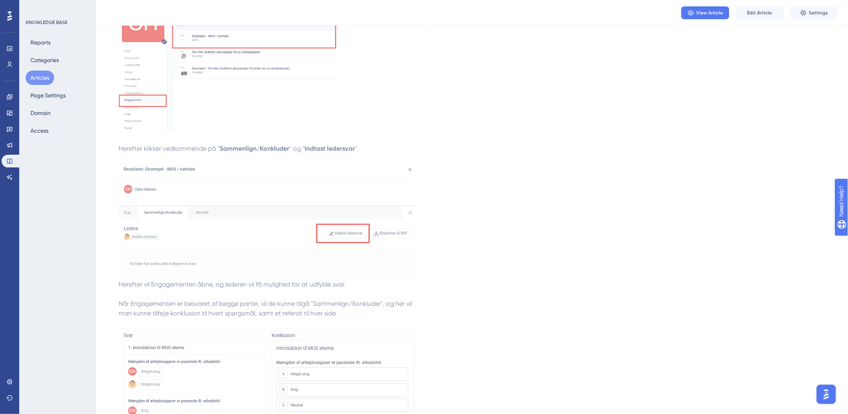
scroll to position [2214, 0]
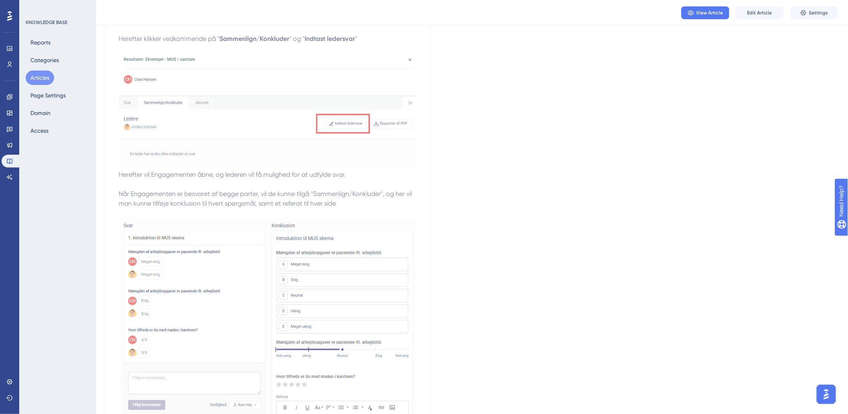
click at [763, 21] on div "View Article Edit Article Settings" at bounding box center [472, 13] width 752 height 26
click at [762, 15] on span "Edit Article" at bounding box center [760, 13] width 25 height 6
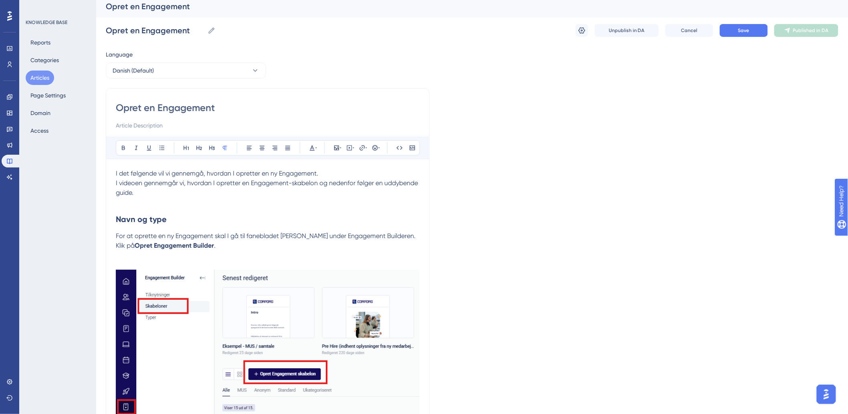
scroll to position [0, 0]
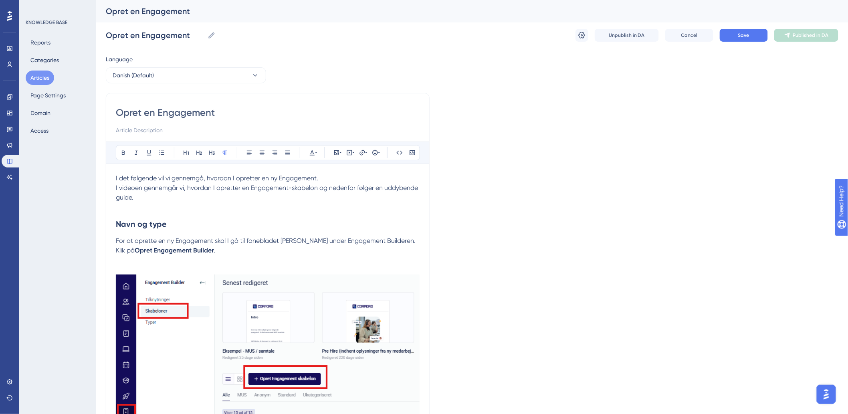
click at [43, 74] on button "Articles" at bounding box center [40, 78] width 28 height 14
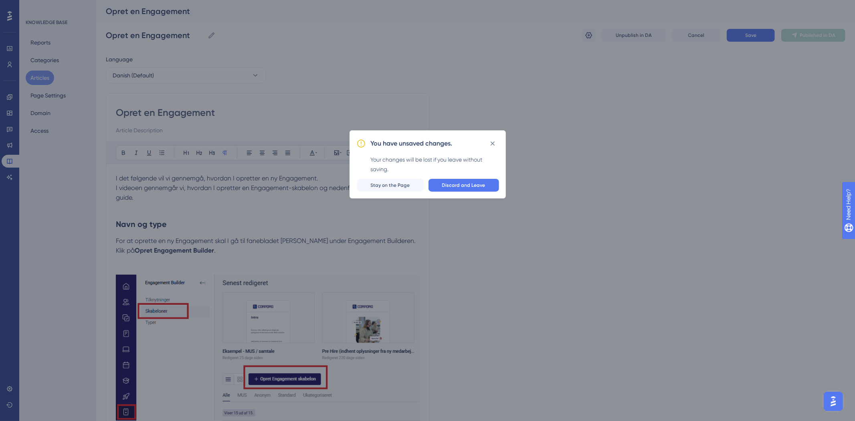
click at [504, 147] on div "You have unsaved changes. Your changes will be lost if you leave without saving…" at bounding box center [428, 164] width 156 height 68
click at [744, 49] on div "You have unsaved changes. Your changes will be lost if you leave without saving…" at bounding box center [427, 210] width 855 height 421
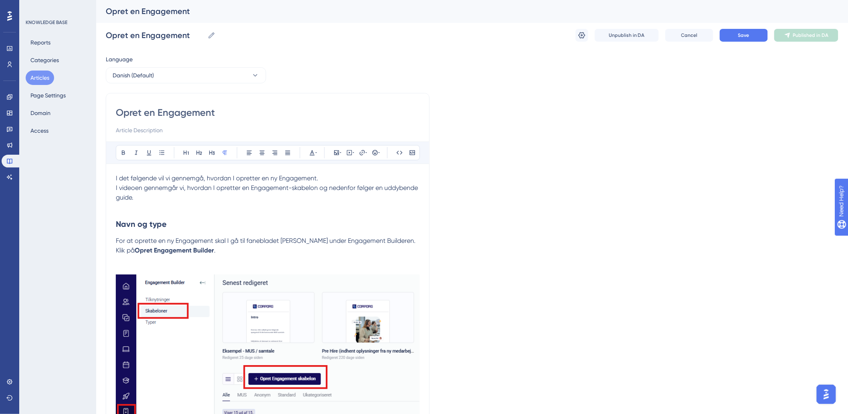
click at [730, 24] on div "Opret en Engagement Opret en Engagement Unpublish in DA Cancel Save Published i…" at bounding box center [472, 35] width 733 height 26
click at [734, 32] on button "Save" at bounding box center [744, 35] width 48 height 13
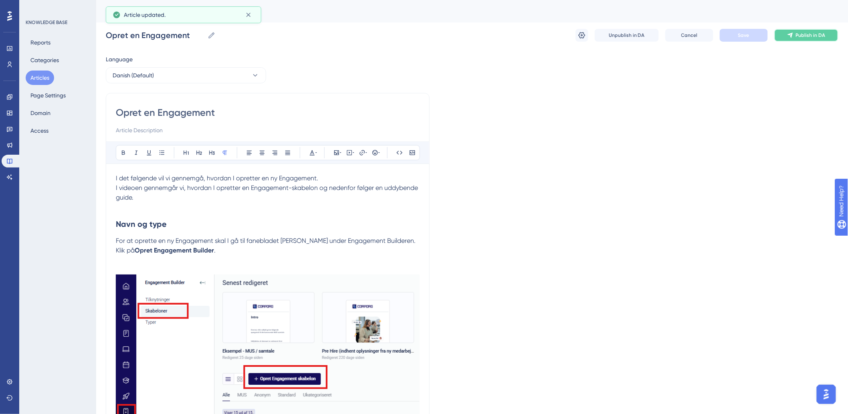
click at [808, 36] on span "Publish in DA" at bounding box center [811, 35] width 30 height 6
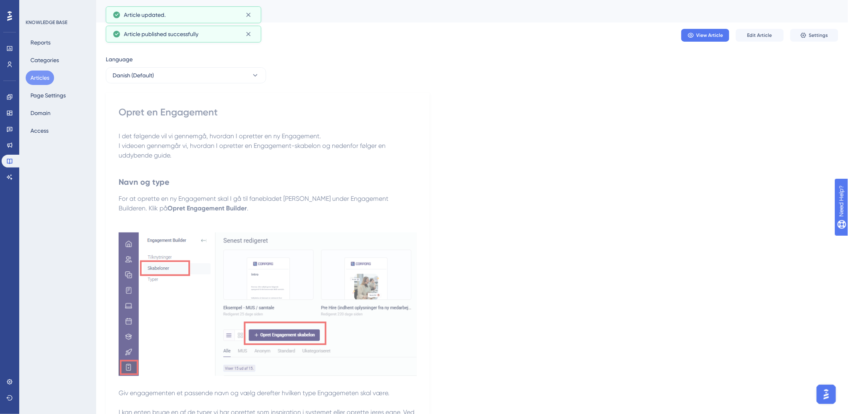
click at [37, 74] on button "Articles" at bounding box center [40, 78] width 28 height 14
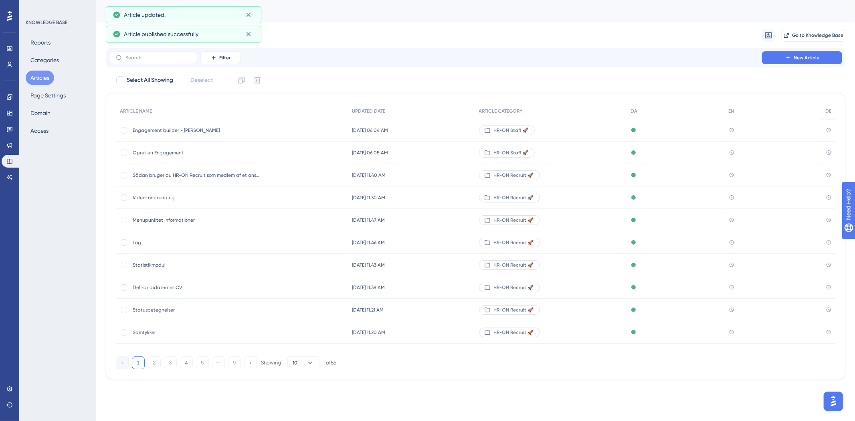
click at [167, 128] on span "Engagement builder - [PERSON_NAME]" at bounding box center [197, 130] width 128 height 6
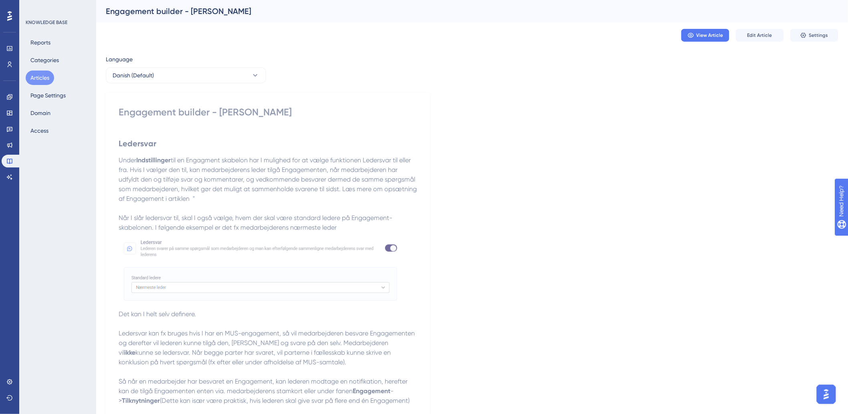
click at [757, 42] on div "View Article Edit Article Settings" at bounding box center [472, 35] width 733 height 26
click at [752, 36] on span "Edit Article" at bounding box center [760, 35] width 25 height 6
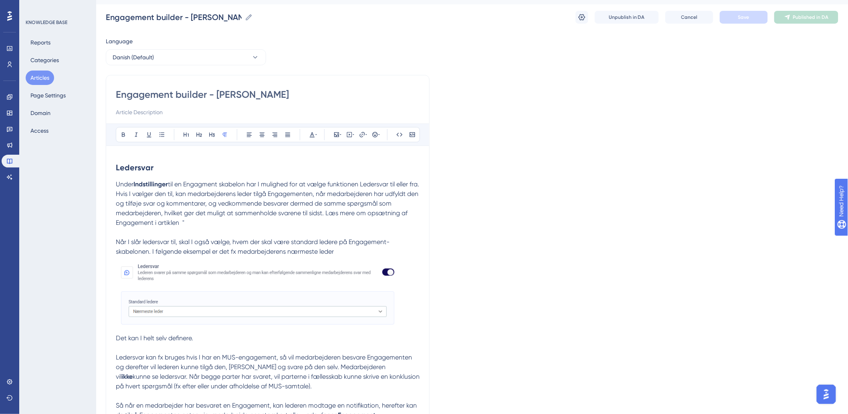
scroll to position [4, 0]
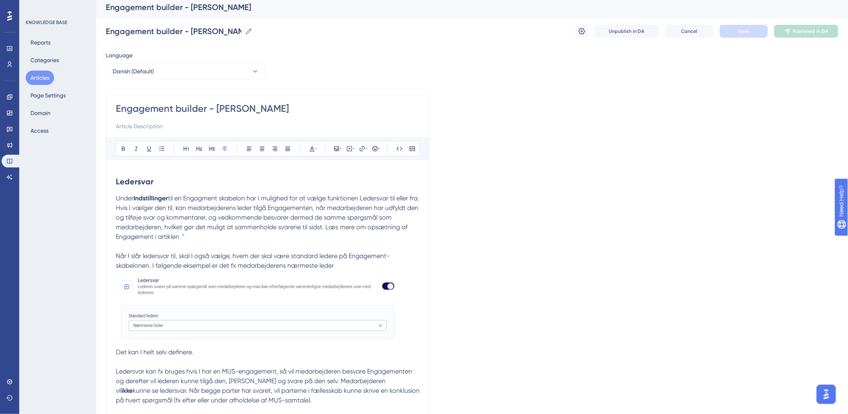
click at [196, 232] on p "Under Indstillinger til en Engagment skabelon har I mulighed for at vælge funkt…" at bounding box center [268, 319] width 304 height 250
click at [198, 238] on p "Under Indstillinger til en Engagment skabelon har I mulighed for at vælge funkt…" at bounding box center [268, 319] width 304 height 250
drag, startPoint x: 262, startPoint y: 236, endPoint x: 189, endPoint y: 236, distance: 72.6
click at [189, 236] on p "Under Indstillinger til en Engagment skabelon har I mulighed for at vælge funkt…" at bounding box center [268, 319] width 304 height 250
click at [366, 149] on icon at bounding box center [367, 149] width 2 height 6
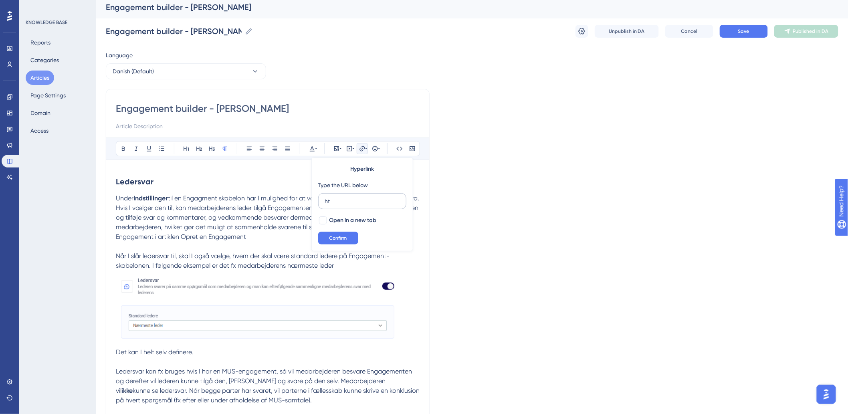
type input "h"
type input "[URL][DOMAIN_NAME]"
click at [339, 234] on button "Confirm" at bounding box center [338, 238] width 40 height 13
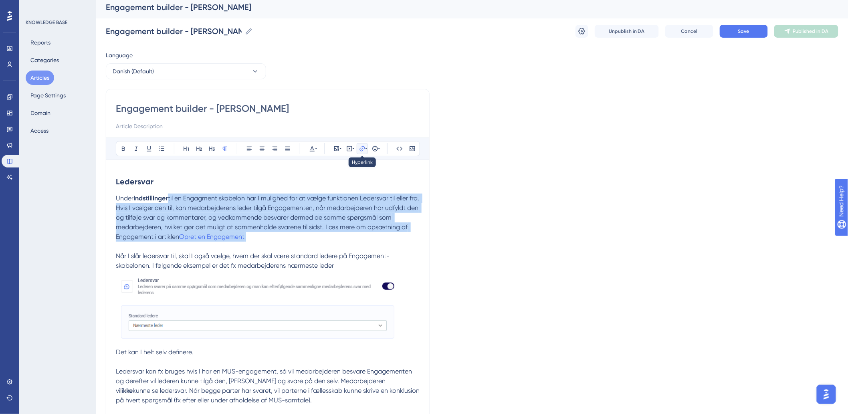
click at [366, 148] on icon at bounding box center [367, 149] width 2 height 6
click at [362, 152] on icon at bounding box center [362, 149] width 6 height 6
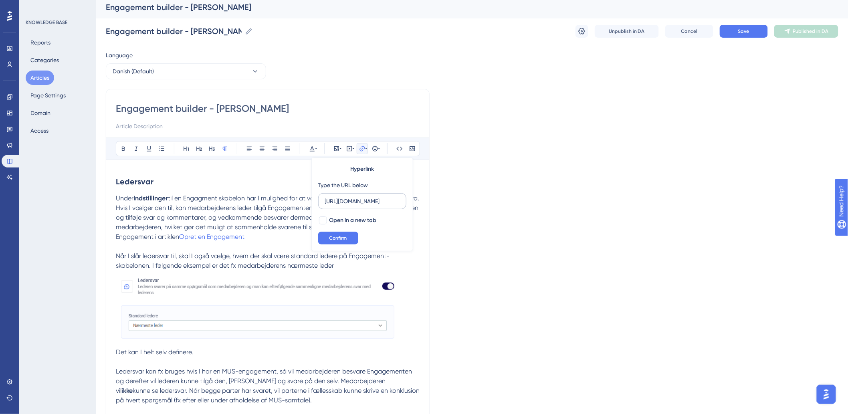
scroll to position [0, 97]
click at [322, 220] on div at bounding box center [323, 220] width 8 height 8
checkbox input "true"
click at [326, 238] on button "Confirm" at bounding box center [338, 238] width 40 height 13
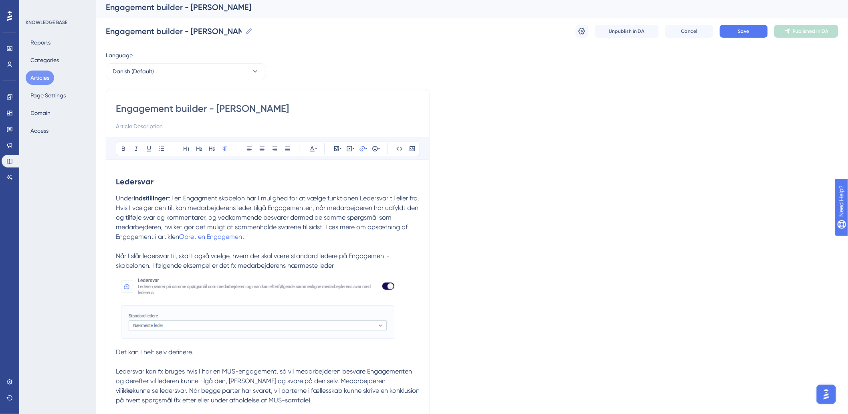
click at [302, 254] on span "Når I slår ledersvar til, skal I også vælge, hvem der skal være standard ledere…" at bounding box center [253, 260] width 274 height 17
click at [267, 239] on p "Under Indstillinger til en Engagment skabelon har I mulighed for at vælge funkt…" at bounding box center [268, 319] width 304 height 250
click at [234, 225] on span "til en Engagment skabelon har I mulighed for at vælge funktionen Ledersvar til …" at bounding box center [268, 217] width 305 height 46
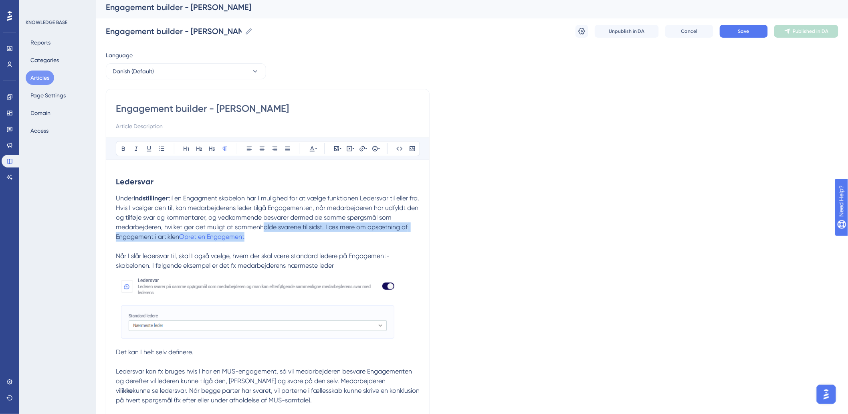
click at [273, 233] on p "Under Indstillinger til en Engagment skabelon har I mulighed for at vælge funkt…" at bounding box center [268, 319] width 304 height 250
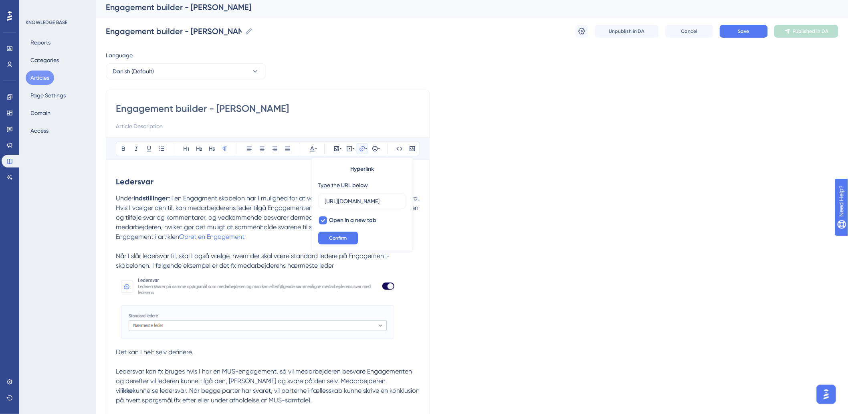
scroll to position [0, 97]
click at [275, 238] on p "Under Indstillinger til en Engagment skabelon har I mulighed for at vælge funkt…" at bounding box center [268, 319] width 304 height 250
click at [278, 269] on span "Når I slår ledersvar til, skal I også vælge, hvem der skal være standard ledere…" at bounding box center [253, 260] width 274 height 17
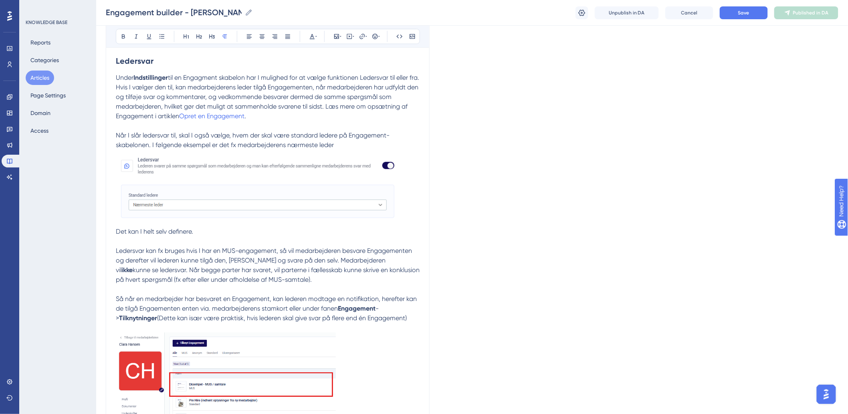
scroll to position [137, 0]
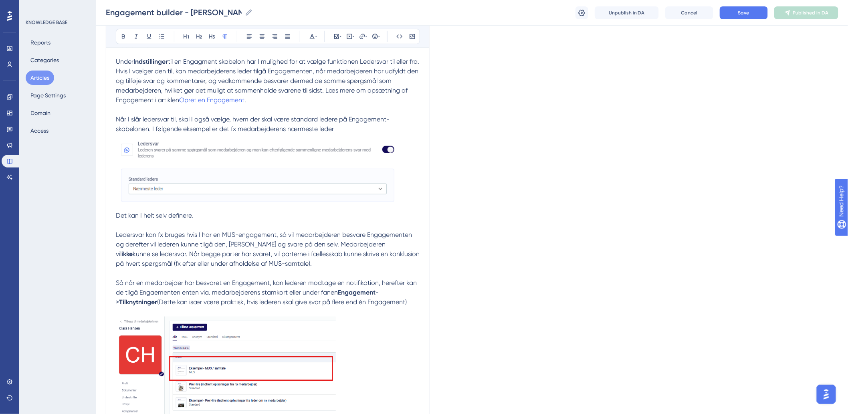
click at [279, 236] on span "Ledersvar kan fx bruges hvis I har en MUS-engagement, så vil medarbejderen besv…" at bounding box center [265, 244] width 298 height 27
click at [253, 247] on span "Ledersvar kan fx bruges hvis I har en MUS-engagement. Så vil medarbejderen besv…" at bounding box center [265, 244] width 299 height 27
click at [230, 246] on span "Ledersvar kan fx bruges hvis I har en MUS-engagement. Så vil medarbejderen besv…" at bounding box center [265, 244] width 299 height 27
click at [313, 250] on p "Under Indstillinger til en Engagment skabelon har I mulighed for at vælge funkt…" at bounding box center [268, 182] width 304 height 250
click at [362, 249] on p "Under Indstillinger til en Engagment skabelon har I mulighed for at vælge funkt…" at bounding box center [268, 182] width 304 height 250
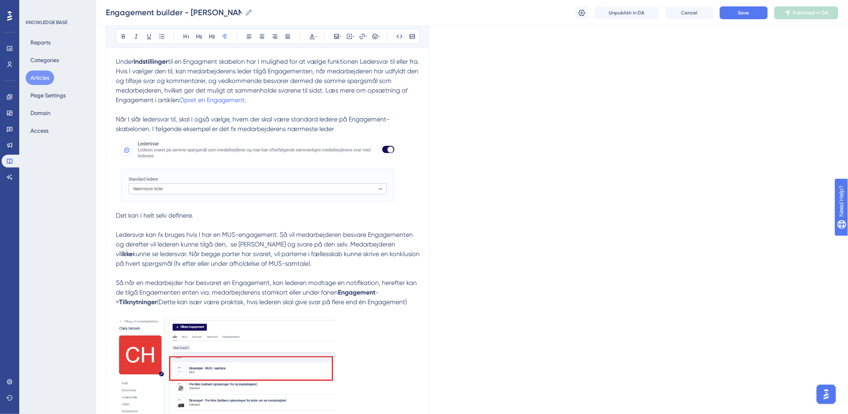
click at [150, 253] on span "kunne se ledersvar. Når begge parter har svaret, vil parterne i fællesskab kunn…" at bounding box center [268, 258] width 305 height 17
click at [179, 255] on span "kunne se ledersvar. Når begge parter har svaret, vil parterne i fællesskab kunn…" at bounding box center [268, 258] width 305 height 17
click at [261, 261] on span "kunne se ledersvar. Når begge parter har svaret, vil parterne i fællesskab kunn…" at bounding box center [268, 258] width 305 height 17
click at [331, 257] on span "kunne se ledersvar. Når begge parter har svaret, vil parterne i fællesskab kunn…" at bounding box center [268, 258] width 305 height 17
click at [377, 253] on span "kunne se ledersvar. Når begge parter har svaret, vil parterne i fællesskab kunn…" at bounding box center [268, 258] width 305 height 17
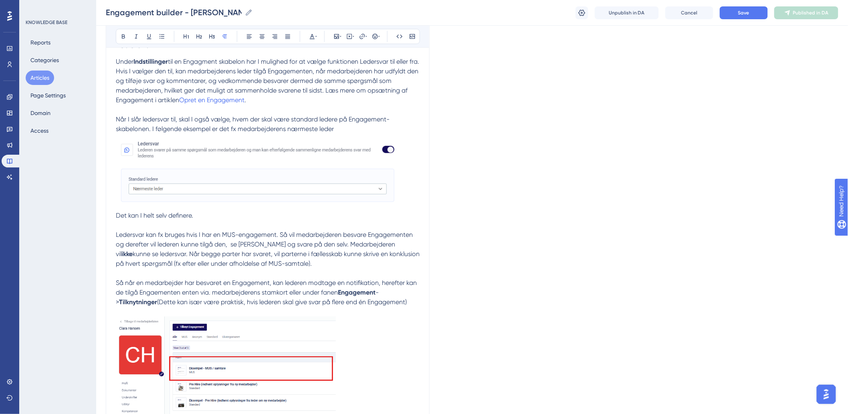
click at [294, 259] on p "Under Indstillinger til en Engagment skabelon har I mulighed for at vælge funkt…" at bounding box center [268, 182] width 304 height 250
click at [385, 267] on p "Under Indstillinger til en Engagment skabelon har I mulighed for at vælge funkt…" at bounding box center [268, 182] width 304 height 250
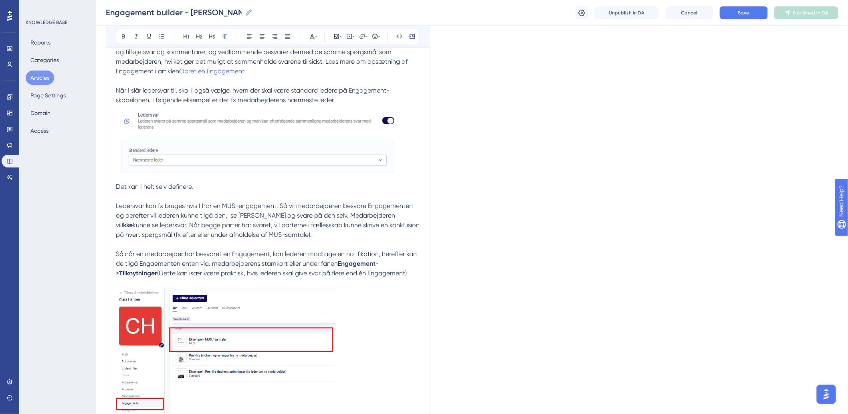
scroll to position [182, 0]
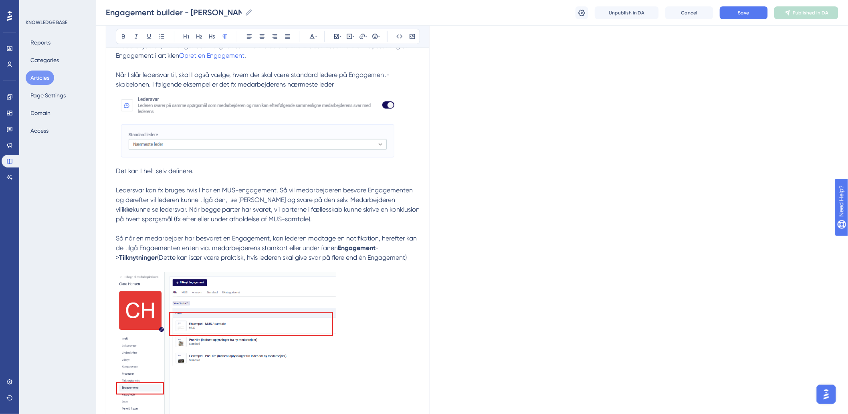
click at [378, 241] on span "Så når en medarbejder har besvaret en Engagement, kan lederen modtage en notifi…" at bounding box center [267, 242] width 303 height 17
click at [378, 239] on span "Så når en medarbejder har besvaret en Engagement, kan lederen modtage en notifi…" at bounding box center [267, 242] width 303 height 17
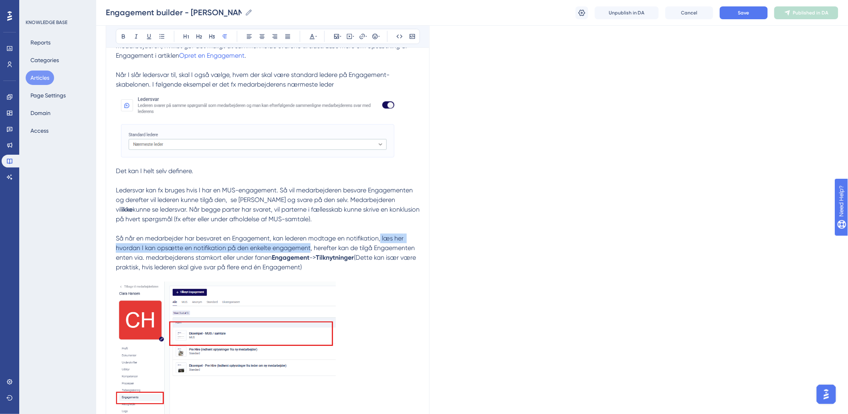
drag, startPoint x: 382, startPoint y: 237, endPoint x: 311, endPoint y: 247, distance: 72.0
click at [311, 247] on span "Så når en medarbejder har besvaret en Engagement, kan lederen modtage en notifi…" at bounding box center [266, 247] width 301 height 27
click at [363, 37] on icon at bounding box center [362, 36] width 6 height 6
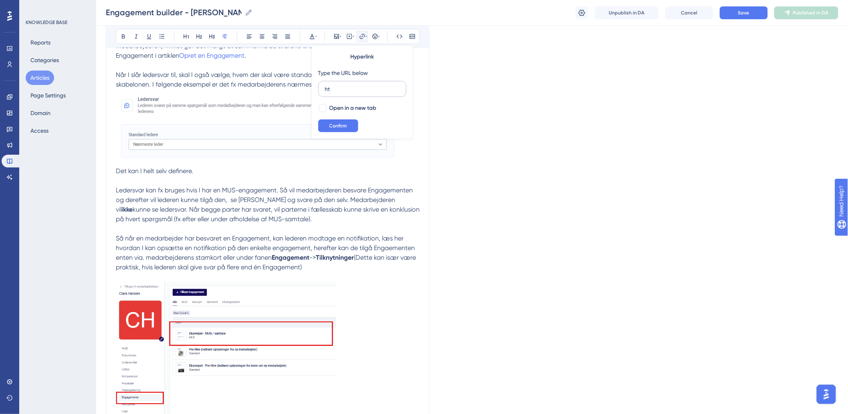
type input "h"
click at [381, 94] on label at bounding box center [362, 89] width 88 height 16
click at [381, 93] on input "text" at bounding box center [362, 89] width 75 height 9
paste input "[URL][DOMAIN_NAME]"
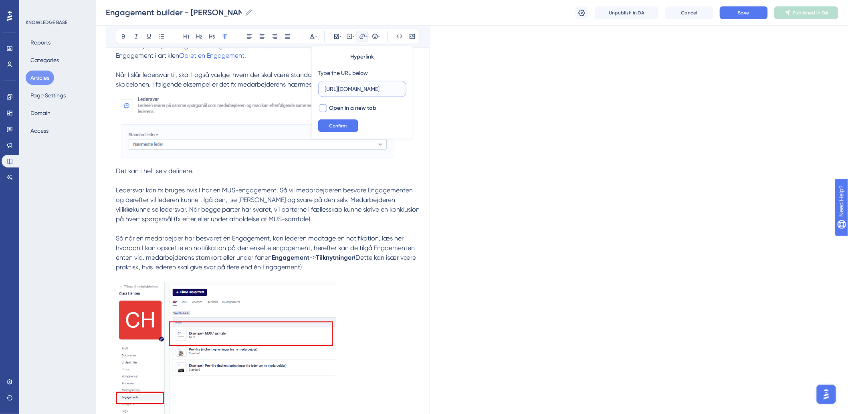
type input "[URL][DOMAIN_NAME]"
click at [318, 109] on div at bounding box center [323, 108] width 10 height 10
checkbox input "true"
click at [329, 125] on span "Confirm" at bounding box center [338, 126] width 18 height 6
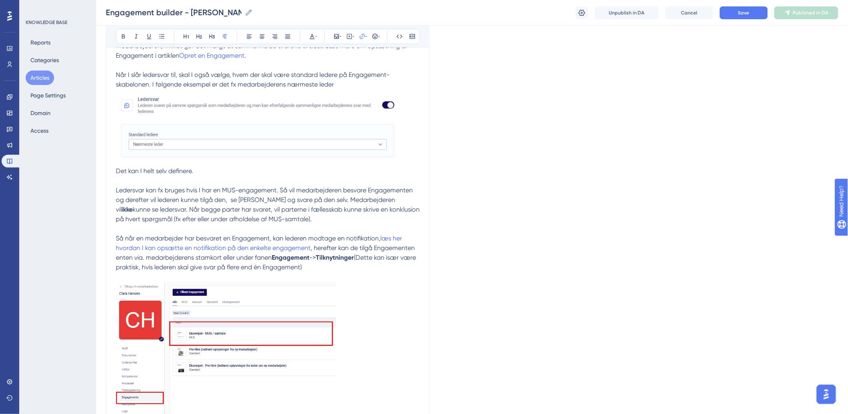
click at [364, 263] on p "Under Indstillinger til en Engagment skabelon har I mulighed for at vælge funkt…" at bounding box center [268, 142] width 304 height 260
click at [410, 238] on p "Under Indstillinger til en Engagment skabelon har I mulighed for at vælge funkt…" at bounding box center [268, 142] width 304 height 260
click at [416, 238] on p "Under Indstillinger til en Engagment skabelon har I mulighed for at vælge funkt…" at bounding box center [268, 142] width 304 height 260
click at [319, 247] on span ", herefter kan de tilgå Engaementen enten via. medarbejderens stamkort eller un…" at bounding box center [268, 252] width 305 height 17
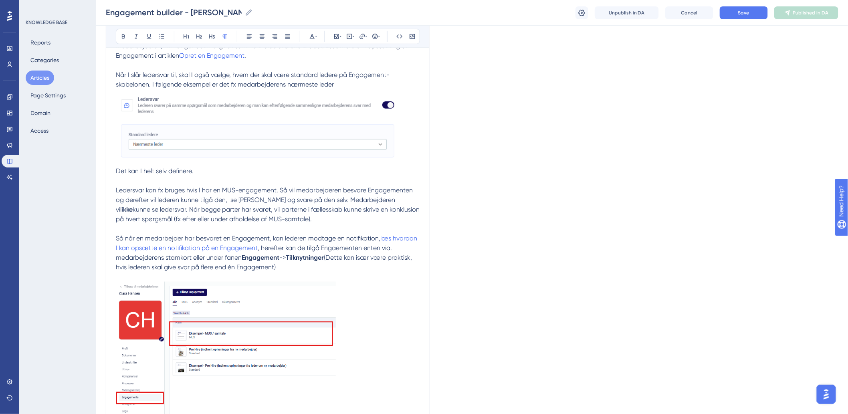
click at [350, 233] on p "Under Indstillinger til en Engagment skabelon har I mulighed for at vælge funkt…" at bounding box center [268, 142] width 304 height 260
click at [354, 269] on p "Under Indstillinger til en Engagment skabelon har I mulighed for at vælge funkt…" at bounding box center [268, 142] width 304 height 260
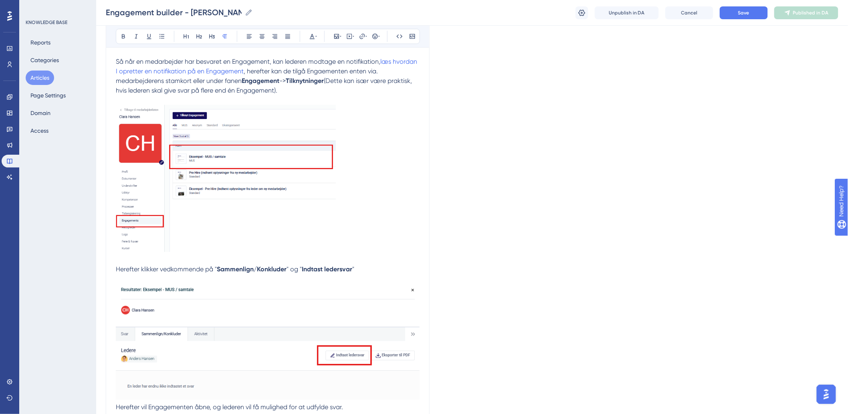
scroll to position [405, 0]
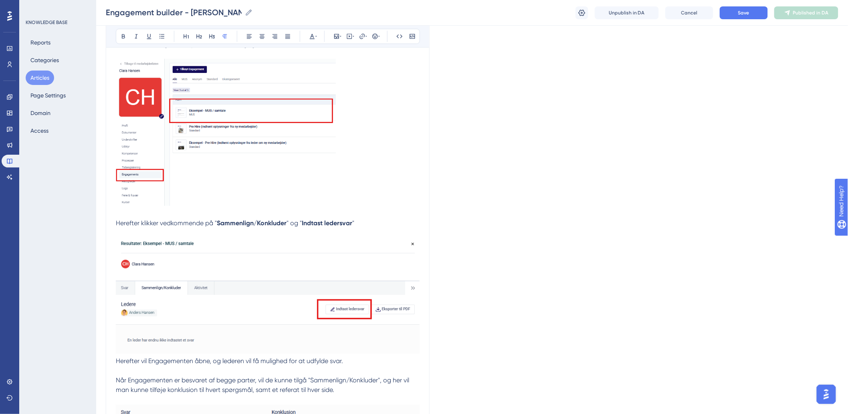
click at [147, 221] on span "Herefter klikker vedkommende på "" at bounding box center [166, 223] width 101 height 8
click at [265, 222] on strong "Sammenlign/Konkluder" at bounding box center [252, 223] width 70 height 8
click at [337, 225] on strong "Indtast ledersvar" at bounding box center [327, 223] width 51 height 8
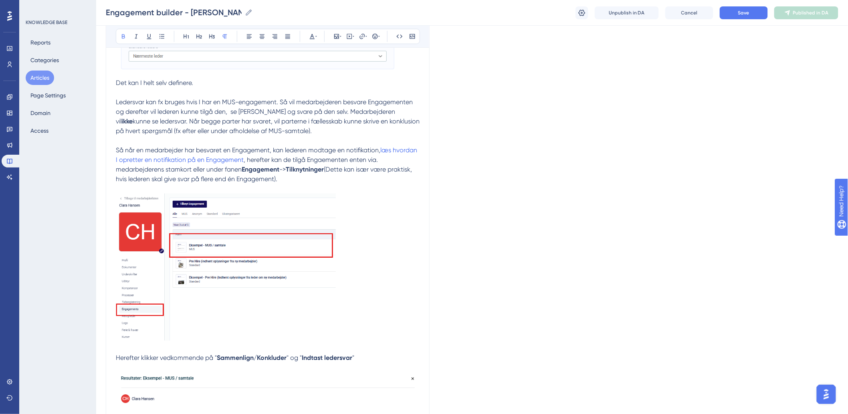
scroll to position [226, 0]
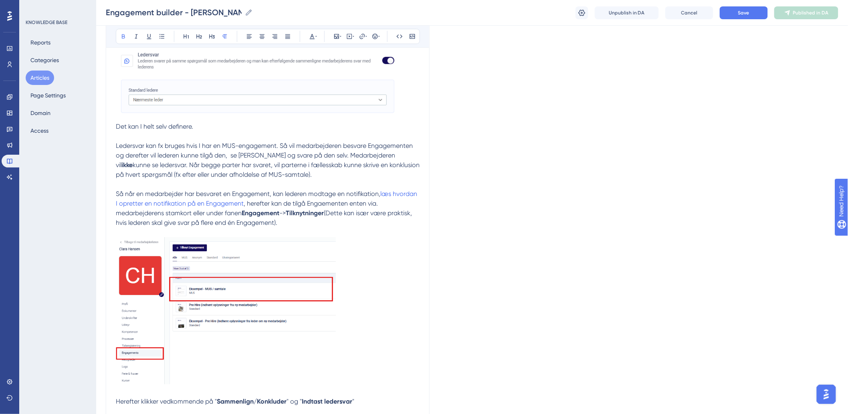
click at [331, 213] on span "(Dette kan især være praktisk, hvis lederen skal give svar på flere end én Enga…" at bounding box center [265, 217] width 298 height 17
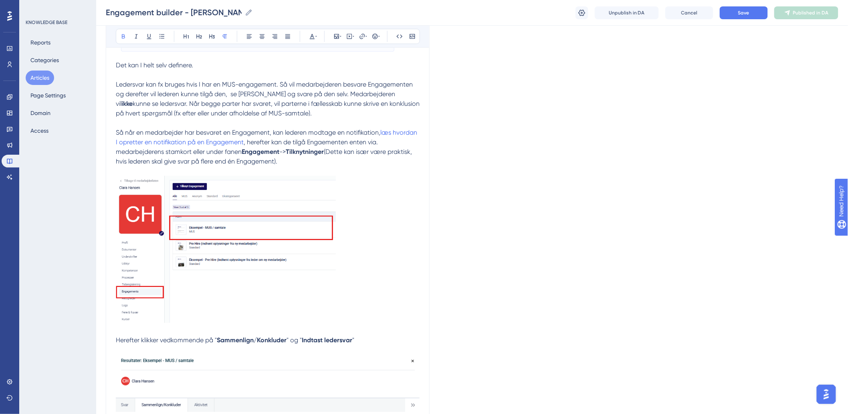
scroll to position [405, 0]
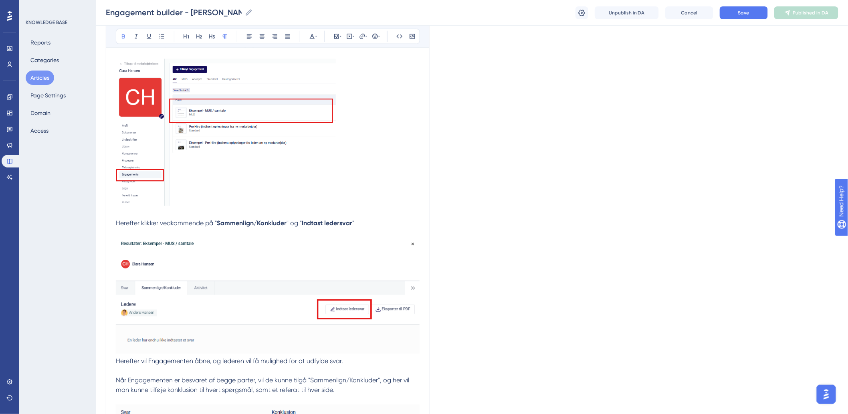
click at [306, 227] on strong "Indtast ledersvar" at bounding box center [327, 223] width 51 height 8
click at [371, 226] on p "Herefter klikker vedkommende på " Sammenlign/Konkluder " og " Indtast ledersvar…" at bounding box center [268, 306] width 304 height 177
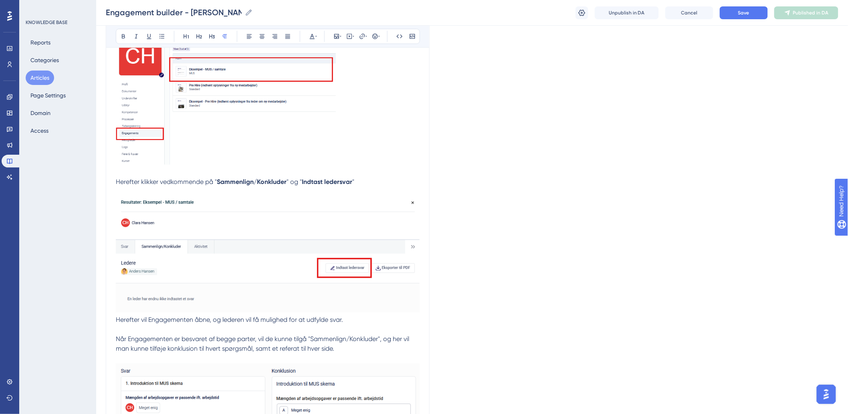
scroll to position [494, 0]
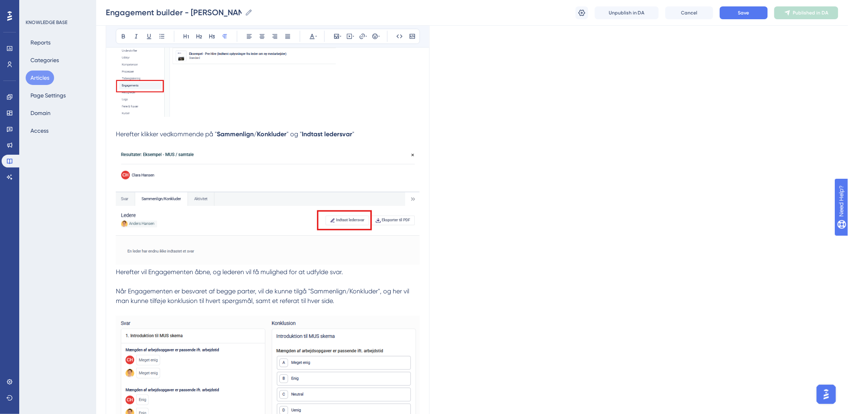
click at [199, 270] on span "Herefter vil Engagementen åbne, og lederen vil få mulighed for at udfylde svar." at bounding box center [229, 273] width 227 height 8
click at [272, 275] on span "Herefter vil Engagementen åbne, og lederen vil få mulighed for at udfylde svar." at bounding box center [229, 273] width 227 height 8
click at [341, 275] on span "Herefter vil Engagementen åbne, og lederen vil få mulighed for at udfylde svar." at bounding box center [229, 273] width 227 height 8
click at [375, 278] on p "Herefter klikker vedkommende på " Sammenlign/Konkluder " og " Indtast ledersvar…" at bounding box center [268, 217] width 304 height 177
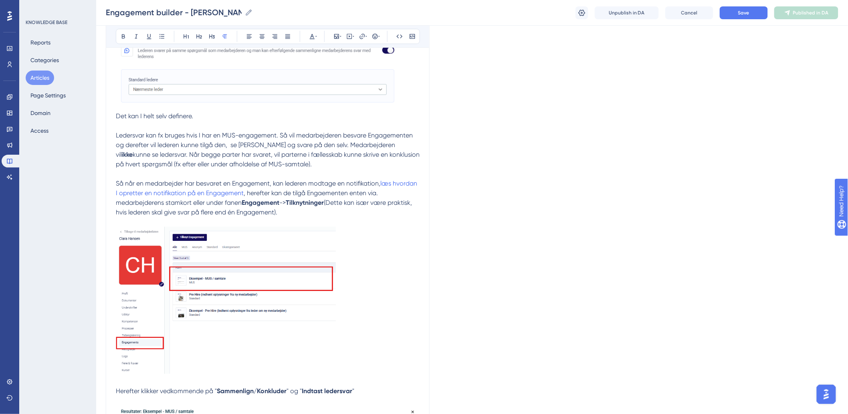
scroll to position [226, 0]
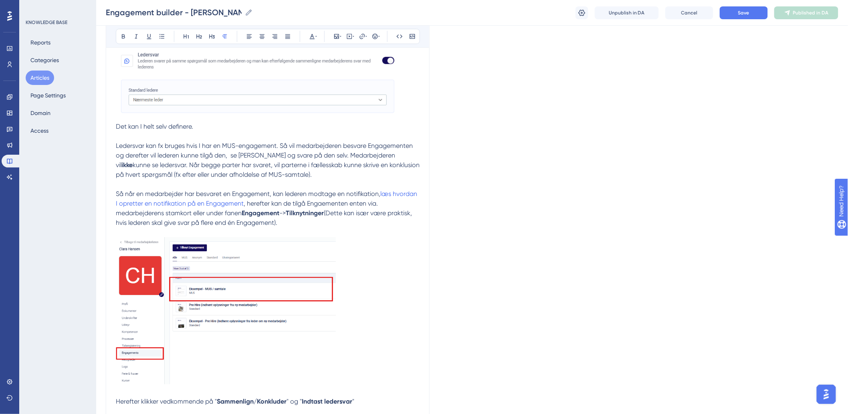
click at [346, 222] on p "Under Indstillinger til en Engagment skabelon har I mulighed for at vælge funkt…" at bounding box center [268, 98] width 304 height 260
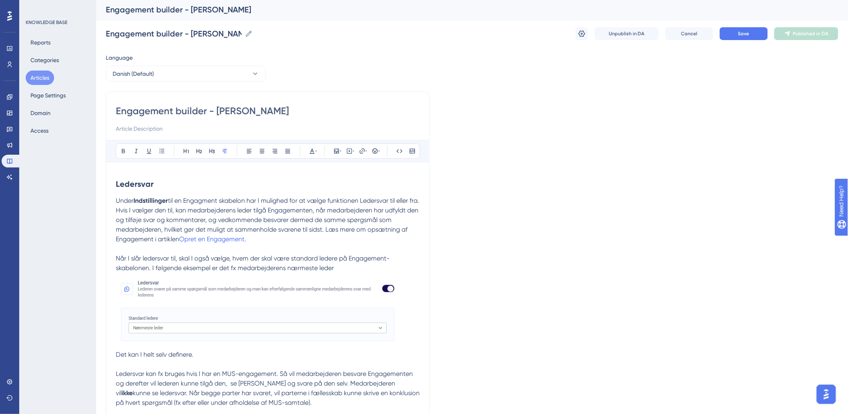
scroll to position [0, 0]
click at [738, 40] on button "Save" at bounding box center [744, 35] width 48 height 13
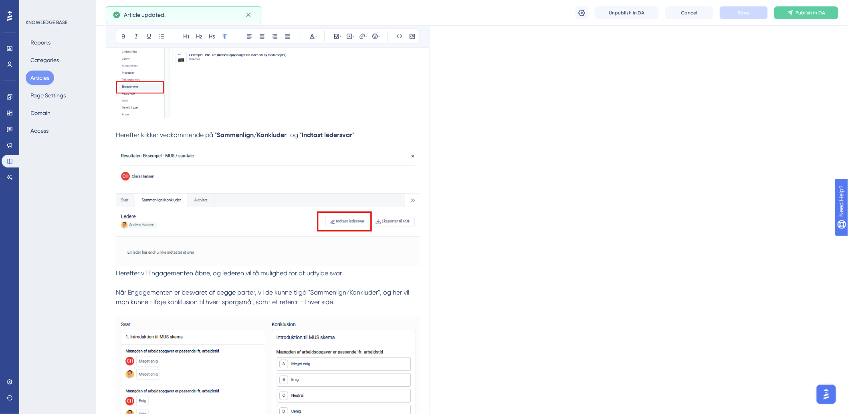
scroll to position [536, 0]
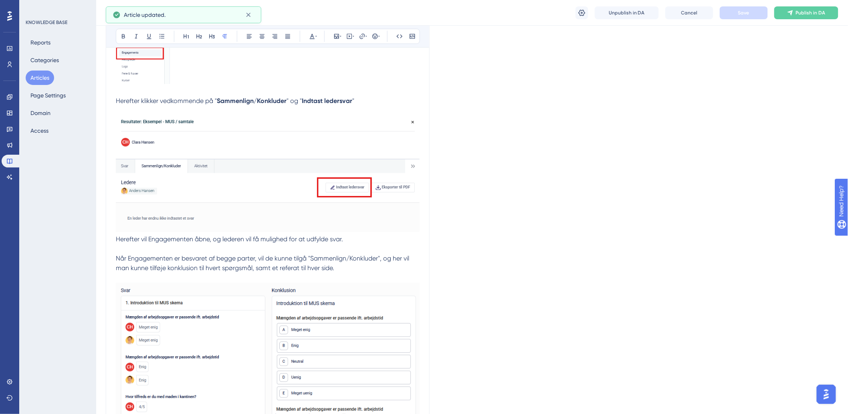
click at [301, 269] on span "Når Engagementen er besvaret af begge parter, vil de kunne tilgå "Sammenlign/Ko…" at bounding box center [263, 263] width 295 height 17
click at [345, 269] on p "Herefter klikker vedkommende på " Sammenlign/Konkluder " og " Indtast ledersvar…" at bounding box center [268, 185] width 304 height 177
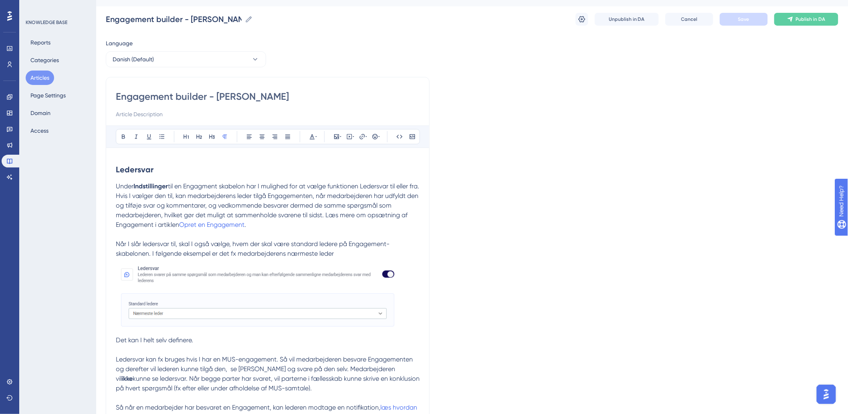
scroll to position [0, 0]
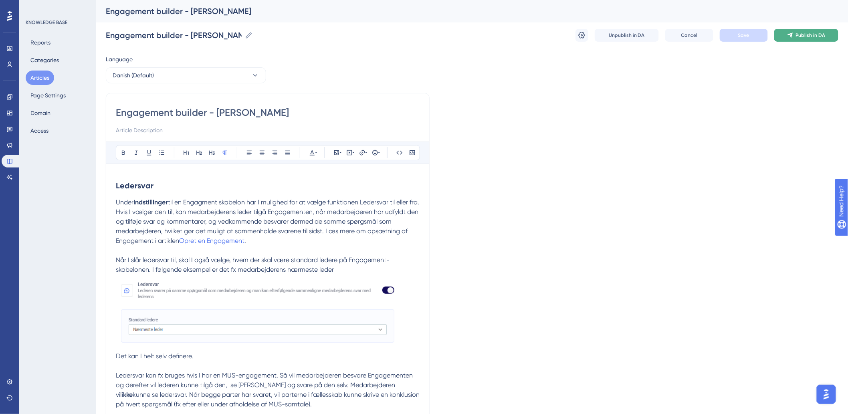
click at [787, 39] on button "Publish in DA" at bounding box center [806, 35] width 64 height 13
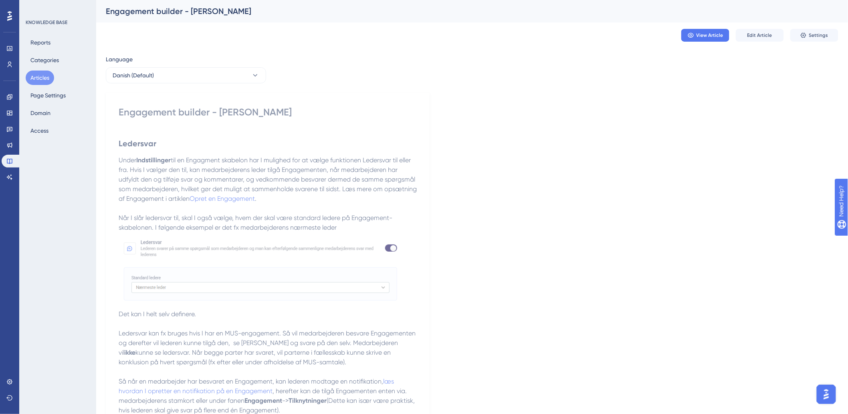
click at [47, 76] on button "Articles" at bounding box center [40, 78] width 28 height 14
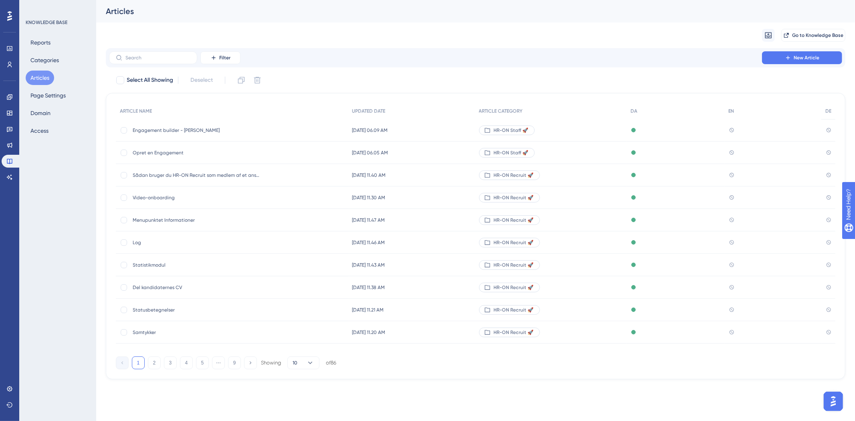
click at [164, 150] on span "Opret en Engagement" at bounding box center [197, 153] width 128 height 6
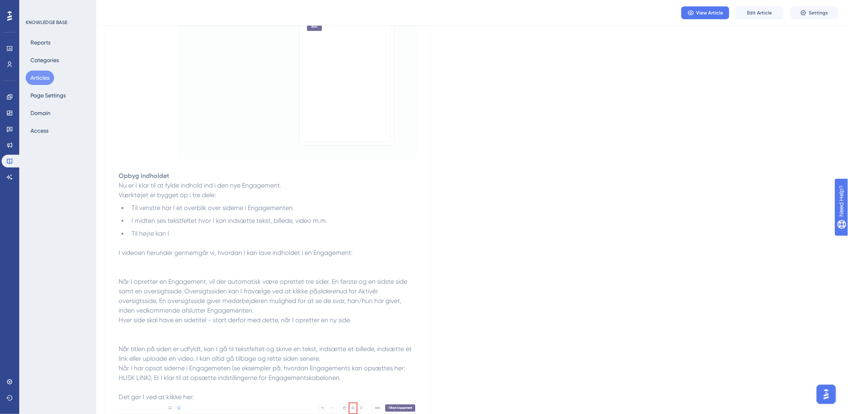
click at [770, 14] on span "Edit Article" at bounding box center [760, 13] width 25 height 6
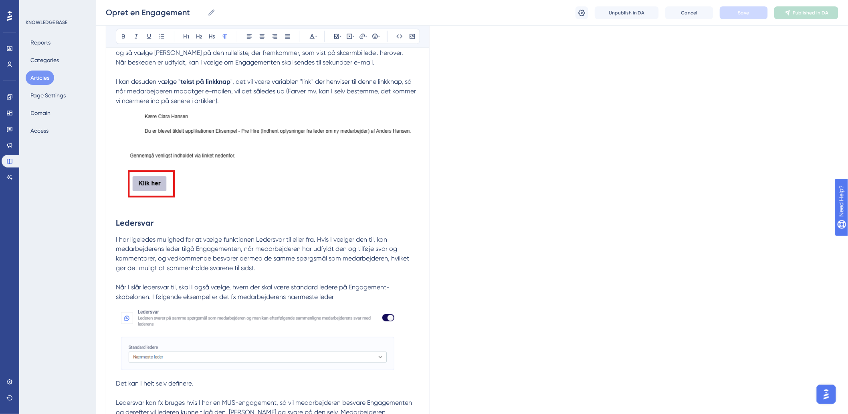
scroll to position [1659, 0]
drag, startPoint x: 115, startPoint y: 241, endPoint x: 158, endPoint y: 245, distance: 43.5
click at [158, 245] on div "Opret en Engagement Bold Italic Underline Bullet Point Heading 1 Heading 2 Head…" at bounding box center [268, 179] width 324 height 3498
click at [160, 245] on p "I har ligeledes mulighed for at vælge funktionen Ledersvar til eller fra. Hvis …" at bounding box center [268, 355] width 304 height 241
drag, startPoint x: 281, startPoint y: 273, endPoint x: 260, endPoint y: 271, distance: 21.0
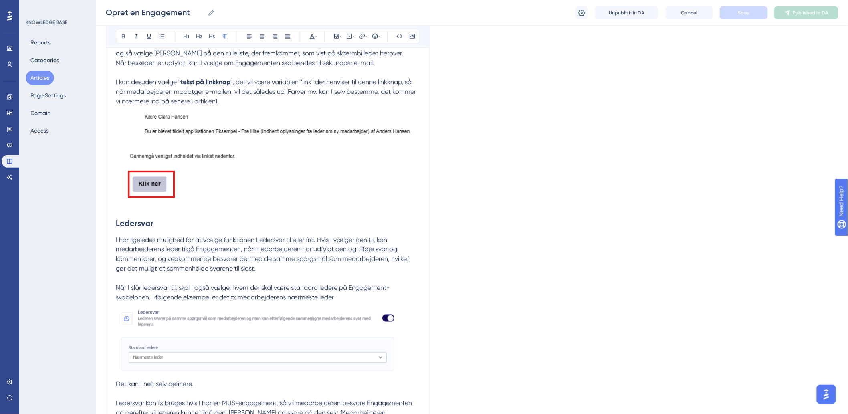
click at [279, 272] on p "I har ligeledes mulighed for at vælge funktionen Ledersvar til eller fra. Hvis …" at bounding box center [268, 355] width 304 height 241
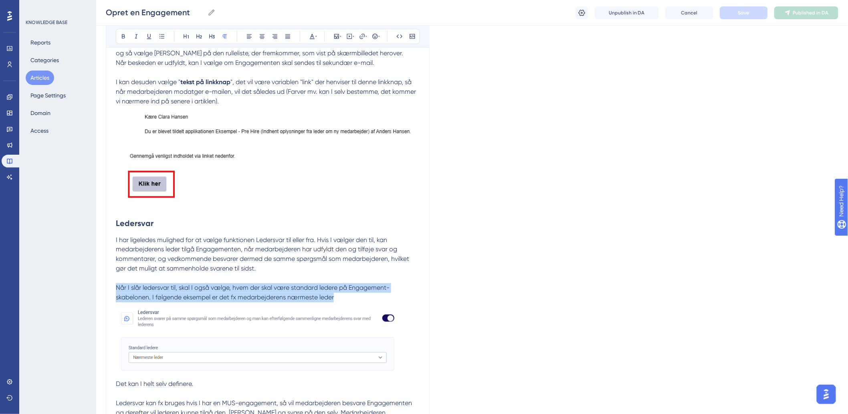
drag, startPoint x: 117, startPoint y: 288, endPoint x: 341, endPoint y: 301, distance: 224.5
click at [342, 302] on p "I har ligeledes mulighed for at vælge funktionen Ledersvar til eller fra. Hvis …" at bounding box center [268, 355] width 304 height 241
click at [341, 301] on p "I har ligeledes mulighed for at vælge funktionen Ledersvar til eller fra. Hvis …" at bounding box center [268, 355] width 304 height 241
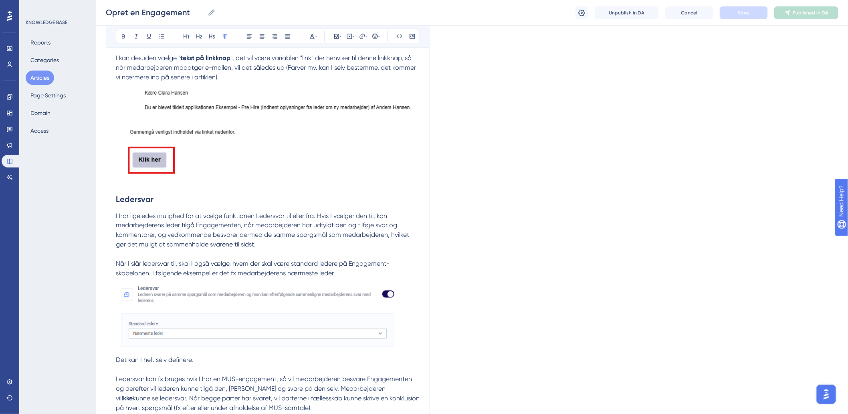
scroll to position [1837, 0]
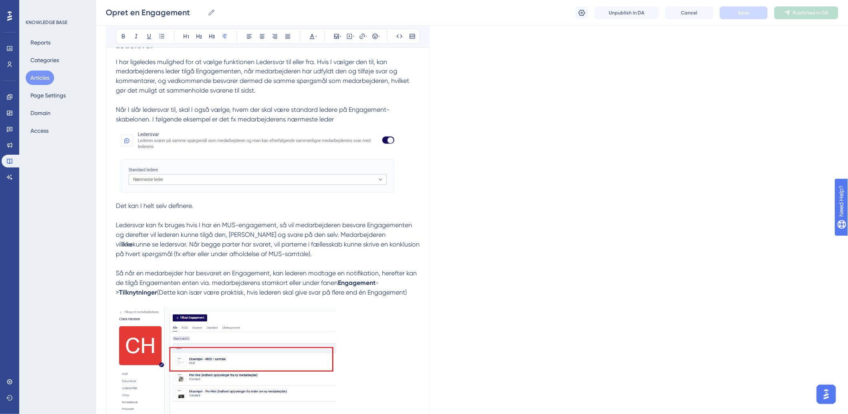
click at [115, 227] on div "Opret en Engagement Bold Italic Underline Bullet Point Heading 1 Heading 2 Head…" at bounding box center [268, 1] width 324 height 3498
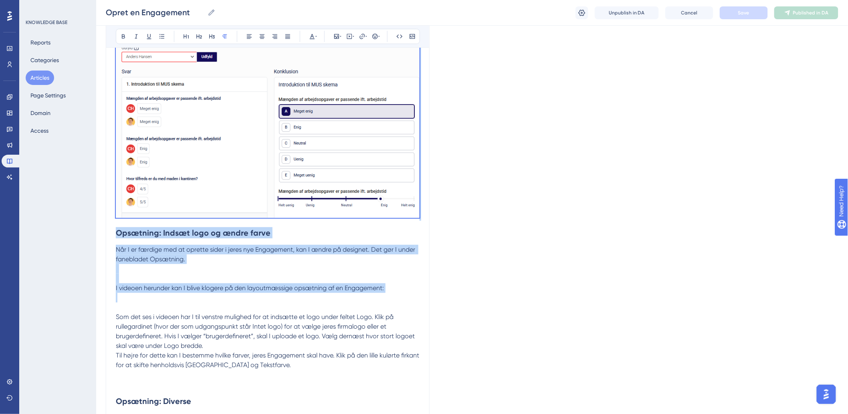
scroll to position [2773, 0]
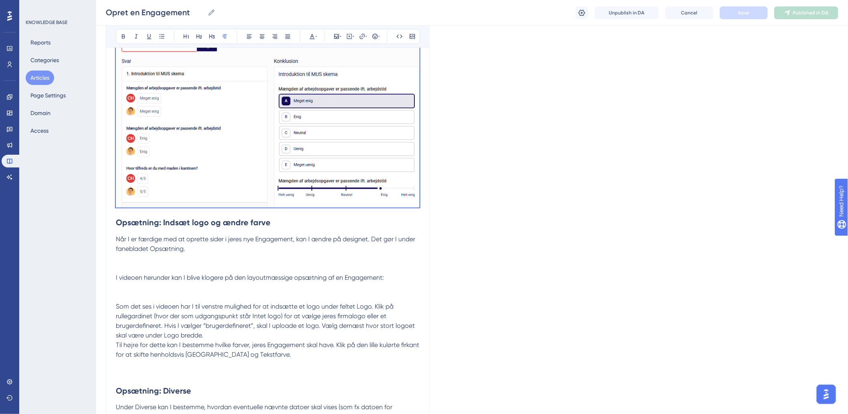
drag, startPoint x: 117, startPoint y: 227, endPoint x: 426, endPoint y: 200, distance: 310.7
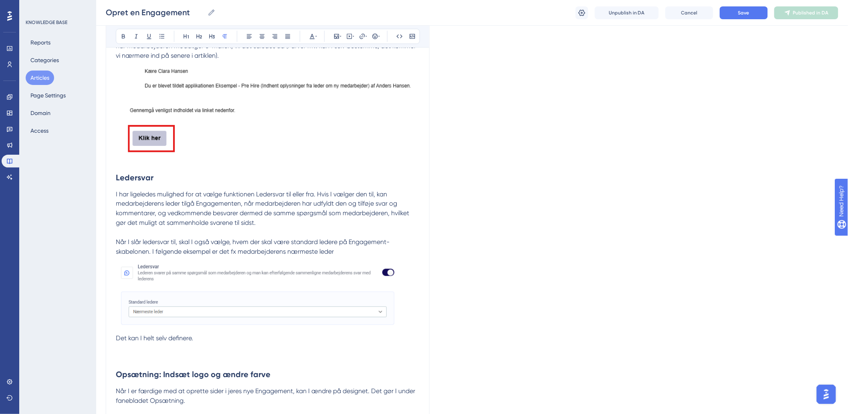
scroll to position [1704, 0]
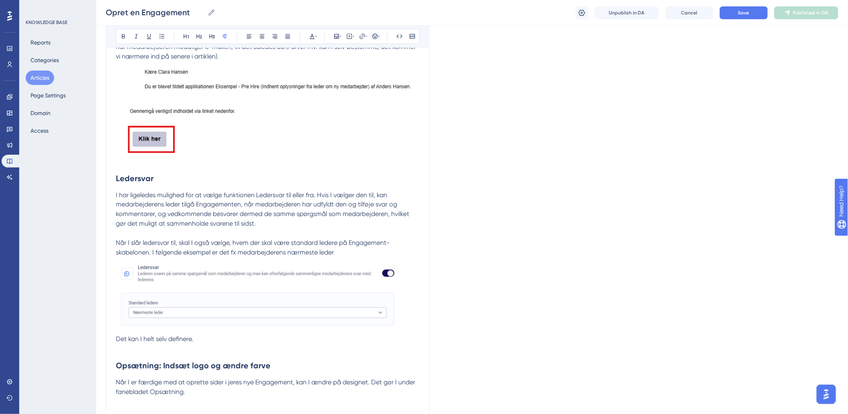
click at [223, 340] on p "I har ligeledes mulighed for at vælge funktionen Ledersvar til eller fra. Hvis …" at bounding box center [268, 272] width 304 height 164
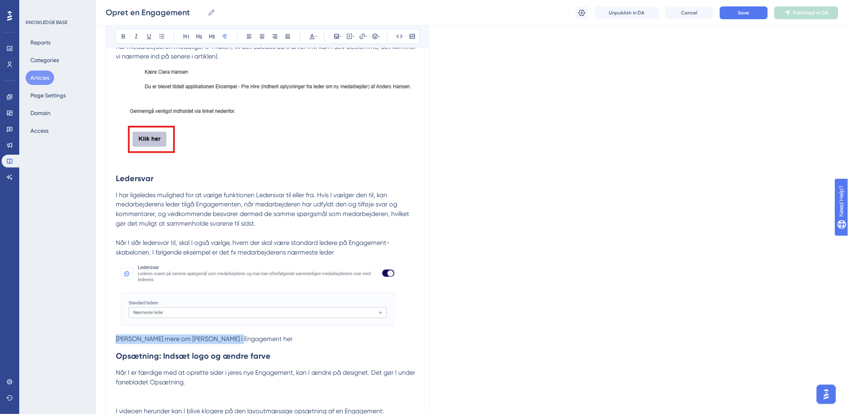
drag, startPoint x: 260, startPoint y: 342, endPoint x: 97, endPoint y: 344, distance: 162.8
click at [359, 37] on icon at bounding box center [362, 36] width 6 height 6
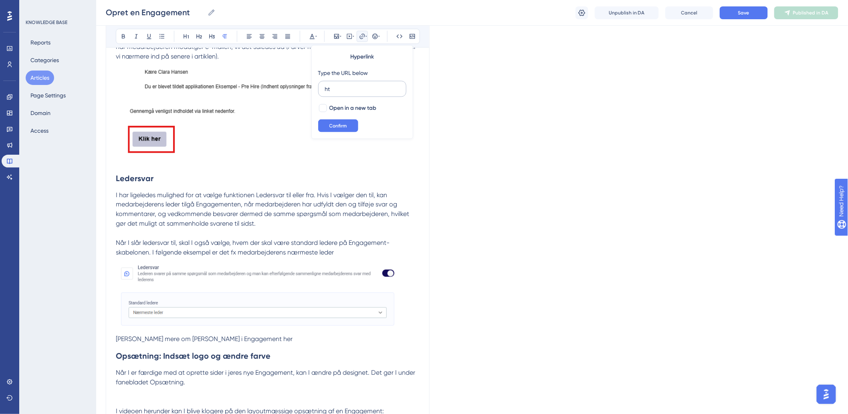
type input "h"
click at [365, 90] on input "text" at bounding box center [362, 89] width 75 height 9
paste input "[URL][DOMAIN_NAME]"
type input "[URL][DOMAIN_NAME]"
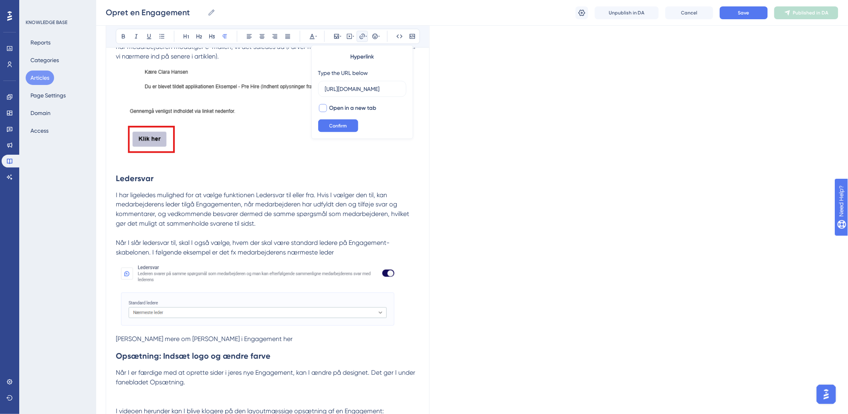
click at [320, 107] on div at bounding box center [323, 108] width 8 height 8
checkbox input "true"
click at [329, 119] on button "Confirm" at bounding box center [338, 125] width 40 height 13
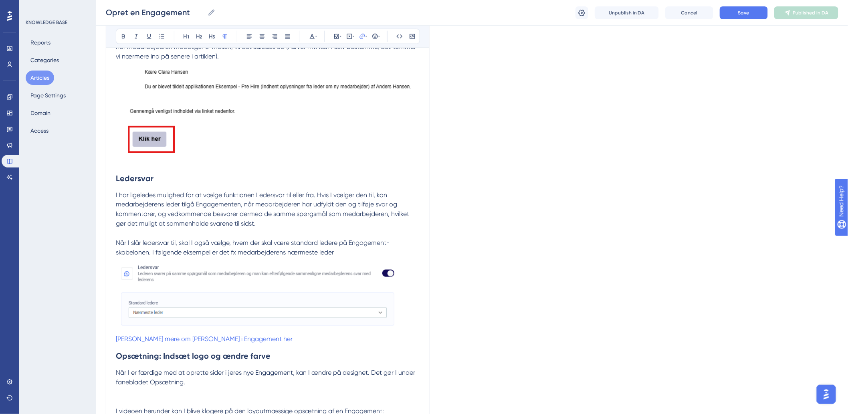
click at [325, 217] on span "I har ligeledes mulighed for at vælge funktionen Ledersvar til eller fra. Hvis …" at bounding box center [263, 209] width 295 height 36
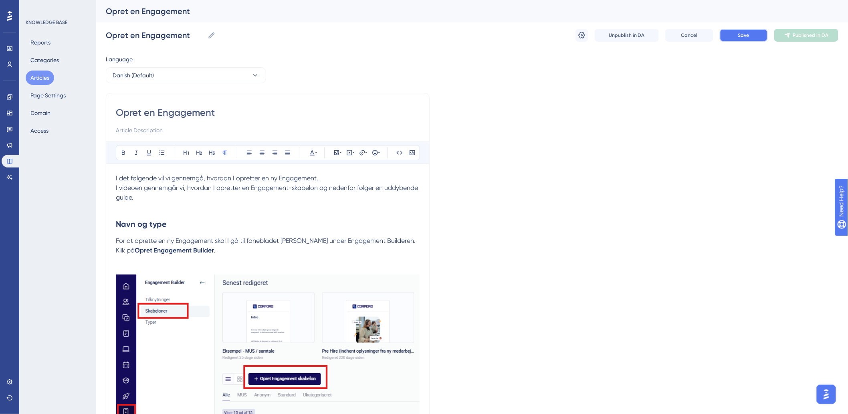
click at [742, 38] on span "Save" at bounding box center [743, 35] width 11 height 6
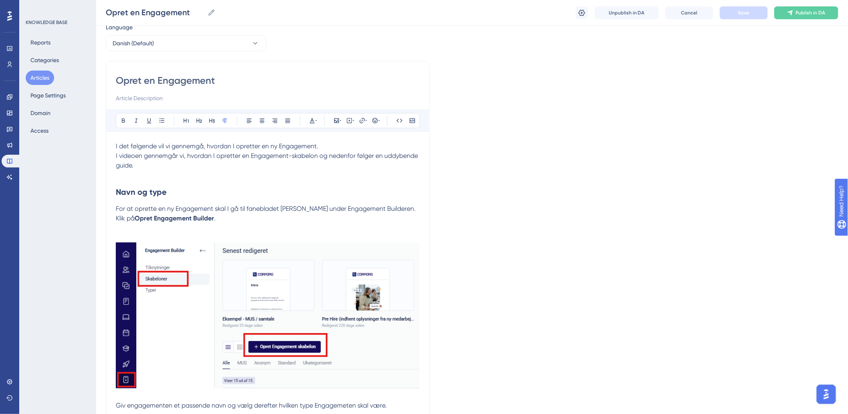
scroll to position [44, 0]
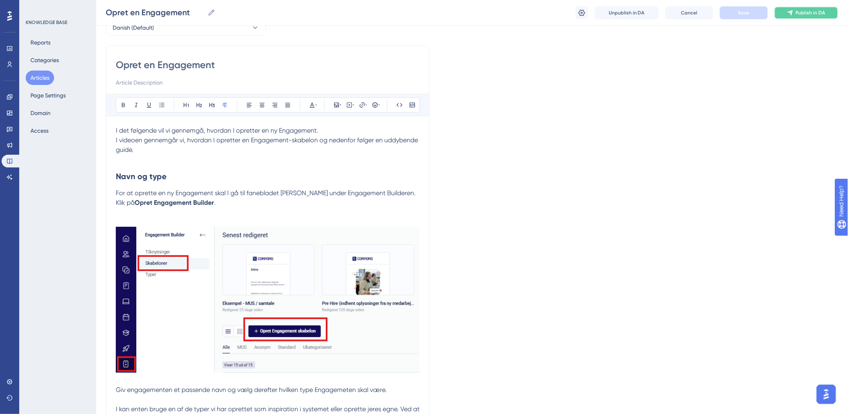
click at [787, 14] on button "Publish in DA" at bounding box center [806, 12] width 64 height 13
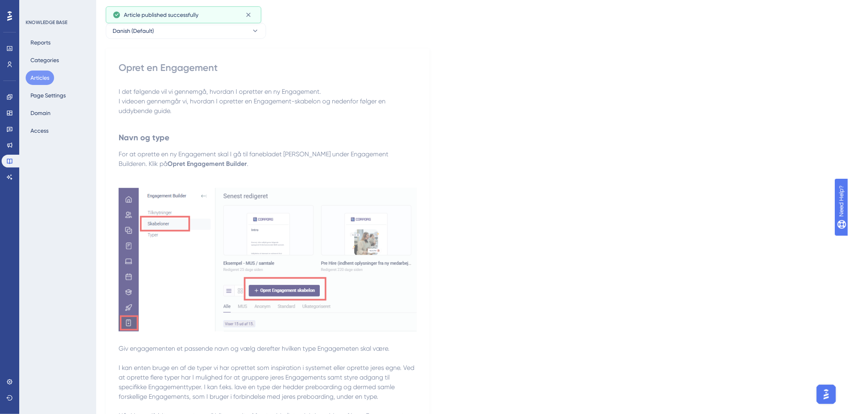
scroll to position [0, 0]
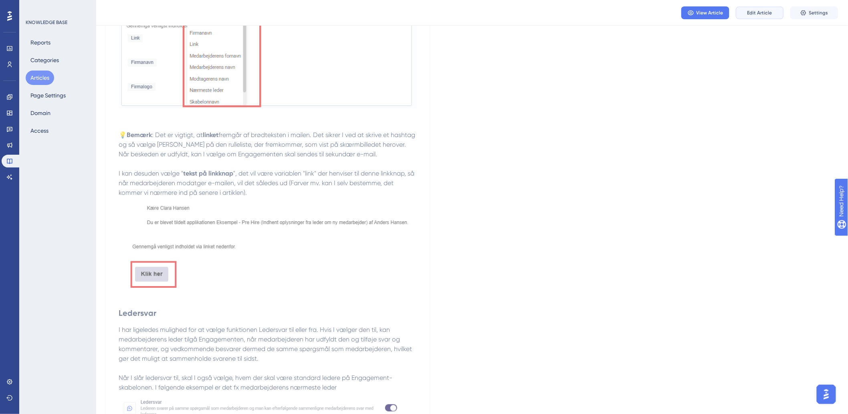
click at [756, 7] on button "Edit Article" at bounding box center [760, 12] width 48 height 13
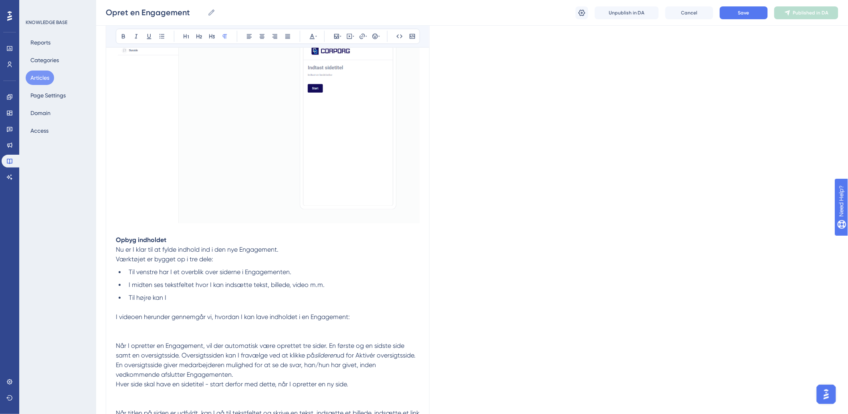
scroll to position [534, 0]
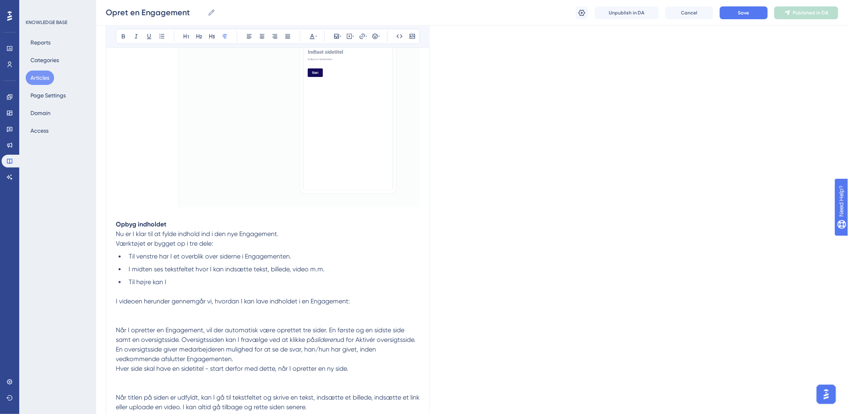
click at [184, 260] on span "Til venstre har I et overblik over siderne i Engagementen." at bounding box center [210, 257] width 163 height 8
click at [291, 270] on span "I midten ses tekstfeltet hvor I kan indsætte tekst, billede, video m.m." at bounding box center [227, 270] width 196 height 8
click at [186, 276] on ul "Til venstre har I et overblik over siderne i Engagementen. I midten ses tekstfe…" at bounding box center [268, 269] width 304 height 35
click at [193, 285] on li "Til højre kan I" at bounding box center [272, 283] width 294 height 10
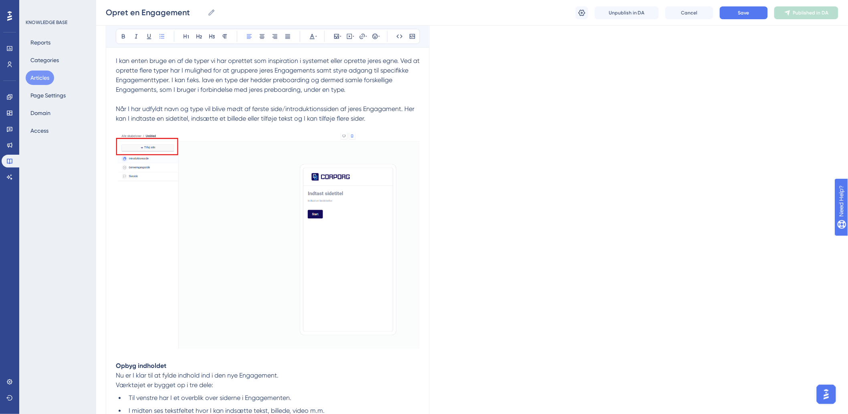
scroll to position [445, 0]
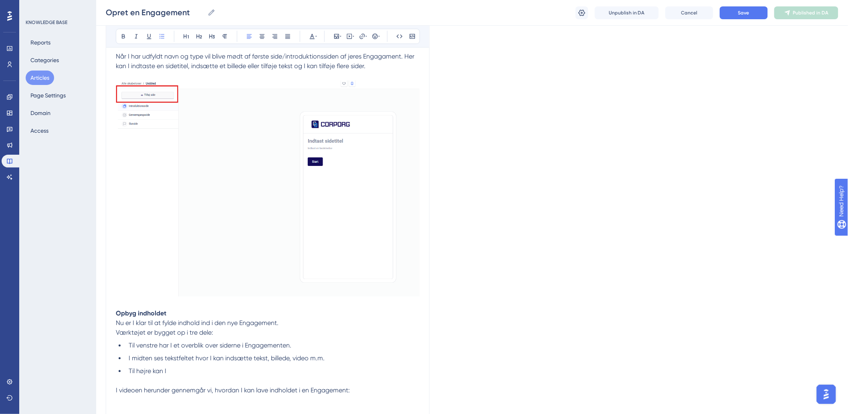
click at [359, 174] on img at bounding box center [268, 189] width 304 height 216
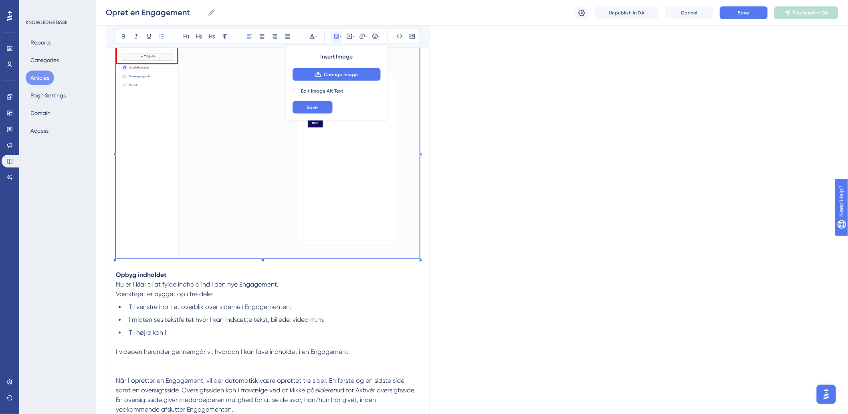
scroll to position [534, 0]
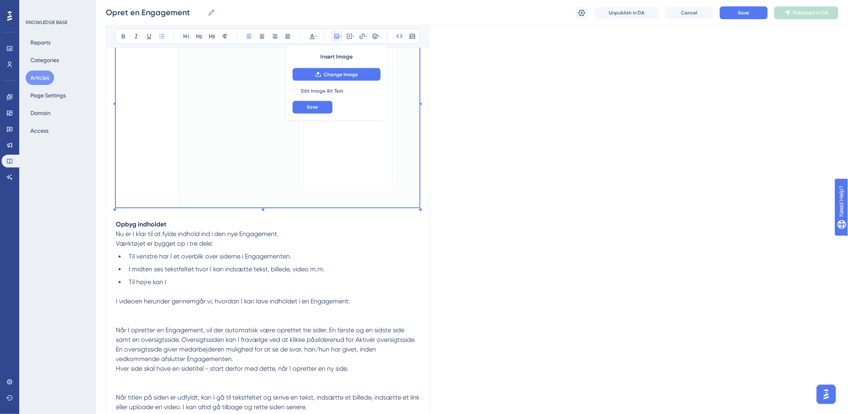
click at [271, 269] on span "I midten ses tekstfeltet hvor I kan indsætte tekst, billede, video m.m." at bounding box center [227, 270] width 196 height 8
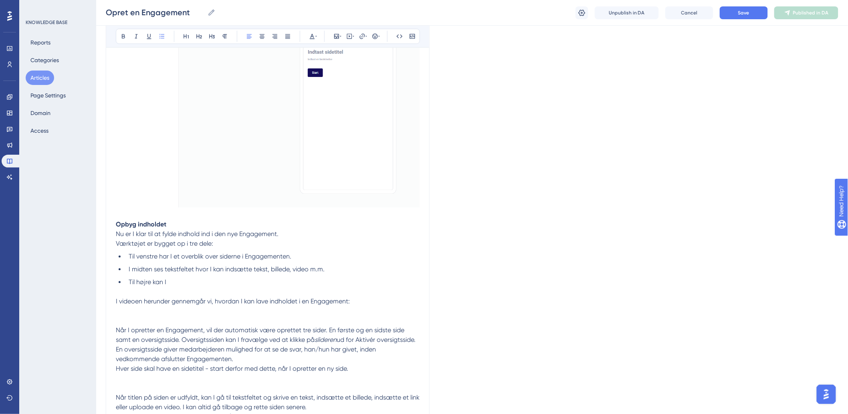
click at [234, 280] on li "Til højre kan I" at bounding box center [272, 283] width 294 height 10
click at [227, 278] on li "Til højre kan I" at bounding box center [272, 283] width 294 height 10
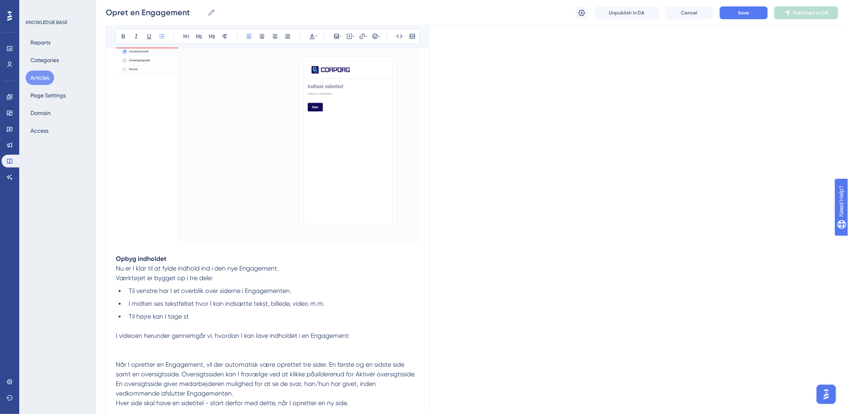
scroll to position [490, 0]
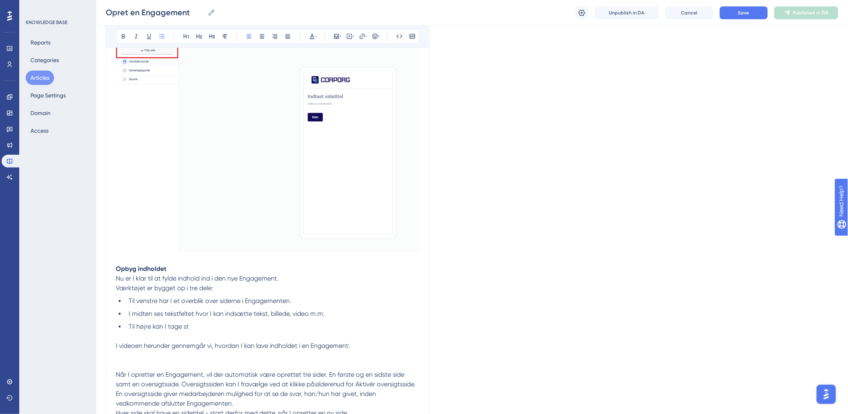
click at [196, 330] on li "Til højre kan I tage st" at bounding box center [272, 327] width 294 height 10
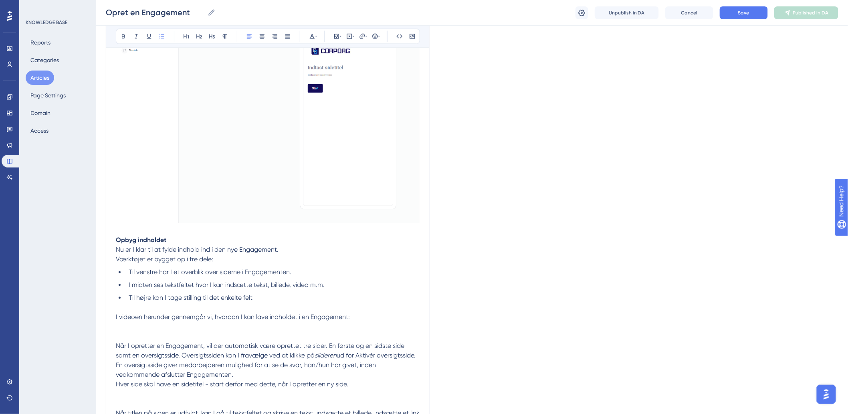
scroll to position [534, 0]
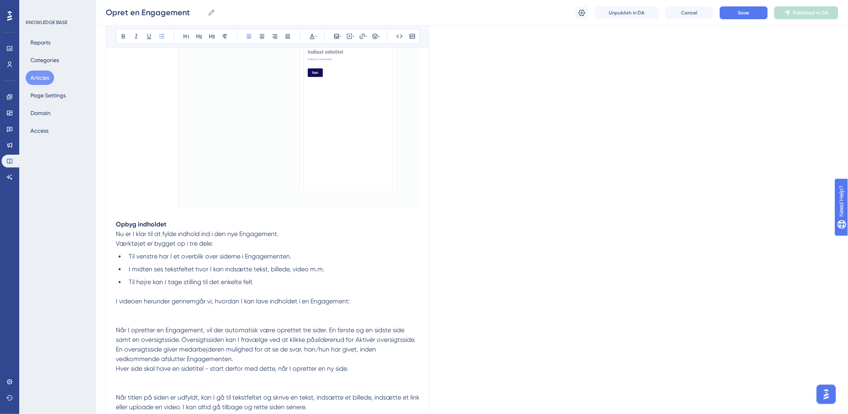
click at [276, 284] on li "Til højre kan I tage stilling til det enkelte felt" at bounding box center [272, 283] width 294 height 10
click at [259, 283] on li "Til højre kan I tage stilling til det enkelte felt" at bounding box center [272, 283] width 294 height 10
click at [277, 284] on li "Til højre kan I tage stilling til det enkelte felt" at bounding box center [272, 283] width 294 height 10
click at [248, 281] on li "Til højre kan I tage stilling til" at bounding box center [272, 283] width 294 height 10
click at [248, 280] on li "Til højre kan I tage stilling til" at bounding box center [272, 283] width 294 height 10
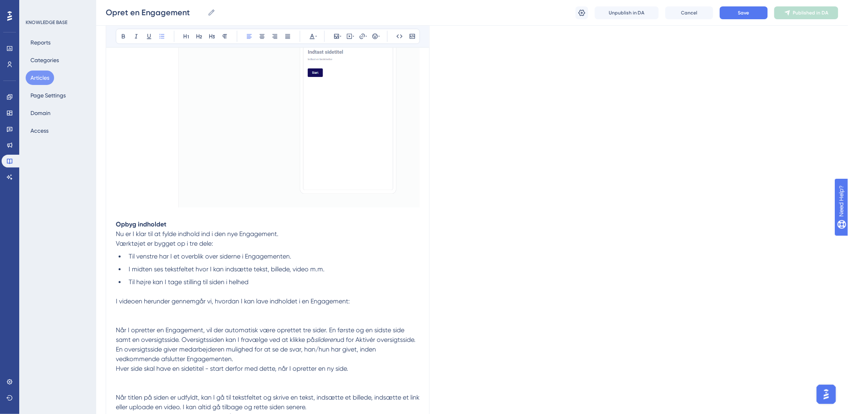
scroll to position [490, 0]
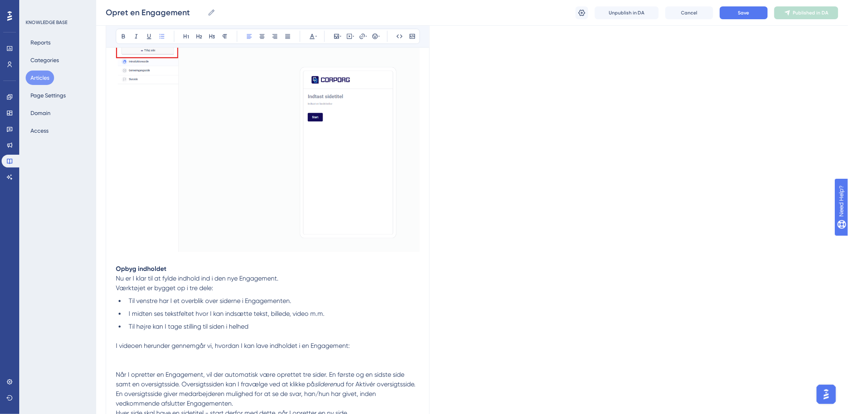
click at [301, 307] on ul "Til venstre har I et overblik over siderne i Engagementen. I midten ses tekstfe…" at bounding box center [268, 314] width 304 height 35
click at [225, 317] on span "I midten ses tekstfeltet hvor I kan indsætte tekst, billede, video m.m." at bounding box center [227, 314] width 196 height 8
click at [185, 320] on ul "Til venstre har I et overblik over siderne i Engagementen. I midten ses tekstfe…" at bounding box center [268, 314] width 304 height 35
click at [374, 306] on li "Til venstre har I et overblik over siderne i Engagementen." at bounding box center [272, 302] width 294 height 10
click at [326, 315] on li "I midten ses tekstfeltet hvor I kan indsætte tekst, billede, video m.m." at bounding box center [272, 314] width 294 height 10
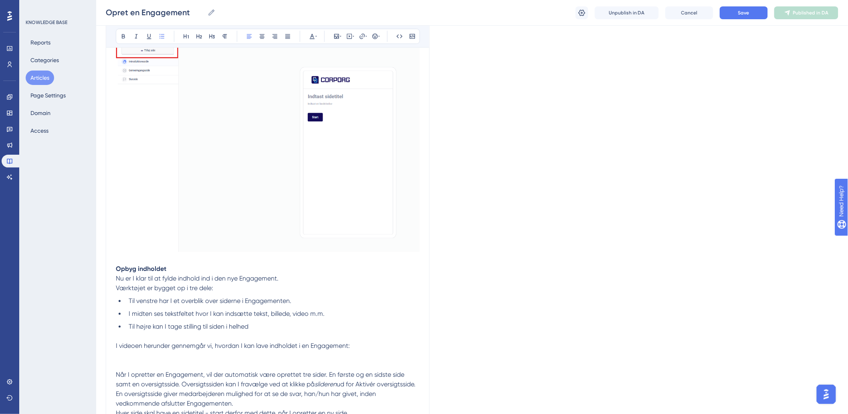
scroll to position [534, 0]
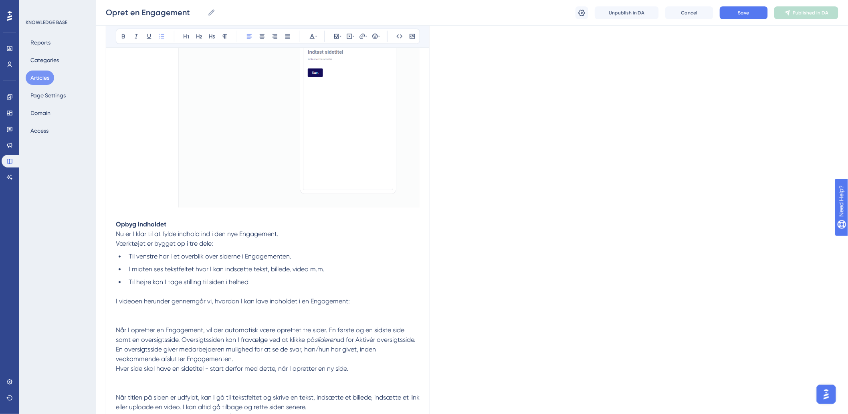
click at [270, 285] on li "Til højre kan I tage stilling til siden i helhed" at bounding box center [272, 283] width 294 height 10
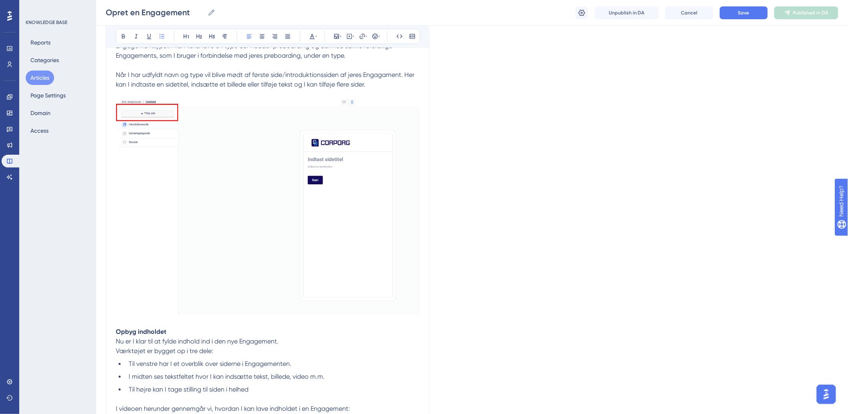
scroll to position [401, 0]
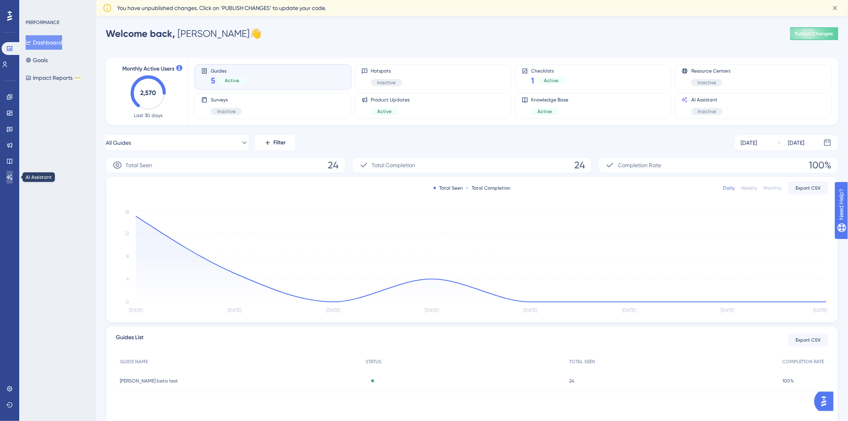
click at [13, 174] on link at bounding box center [9, 177] width 6 height 13
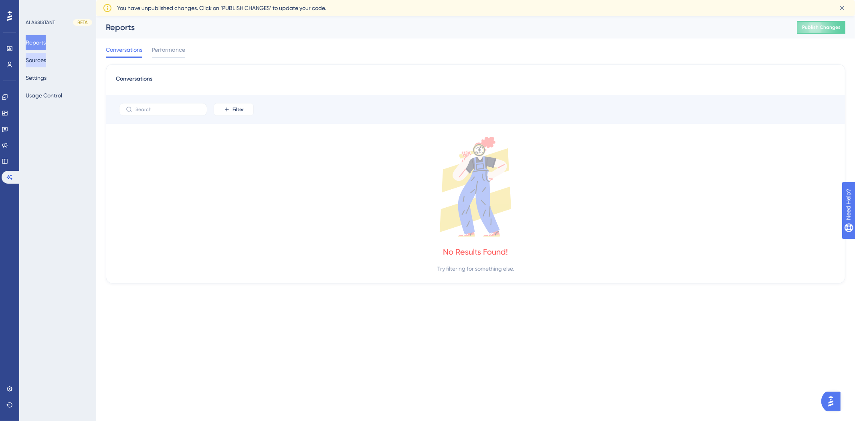
click at [40, 62] on button "Sources" at bounding box center [36, 60] width 20 height 14
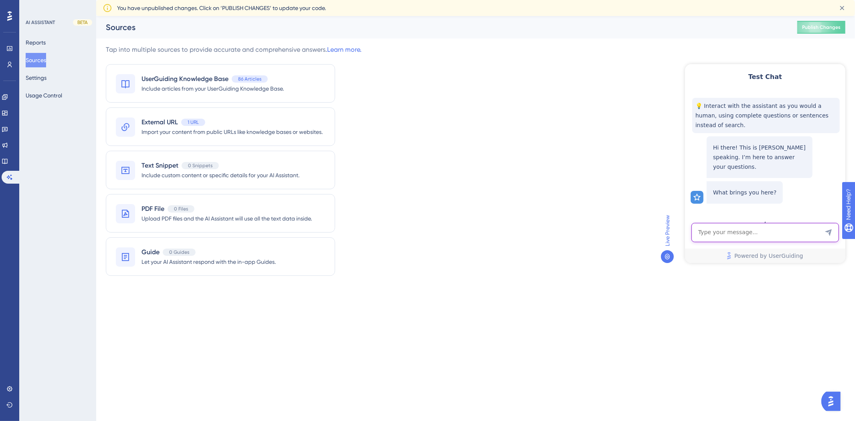
click at [731, 237] on textarea "AI Assistant Text Input" at bounding box center [765, 231] width 148 height 19
type textarea "hvordan printer jeg en medarbejder?"
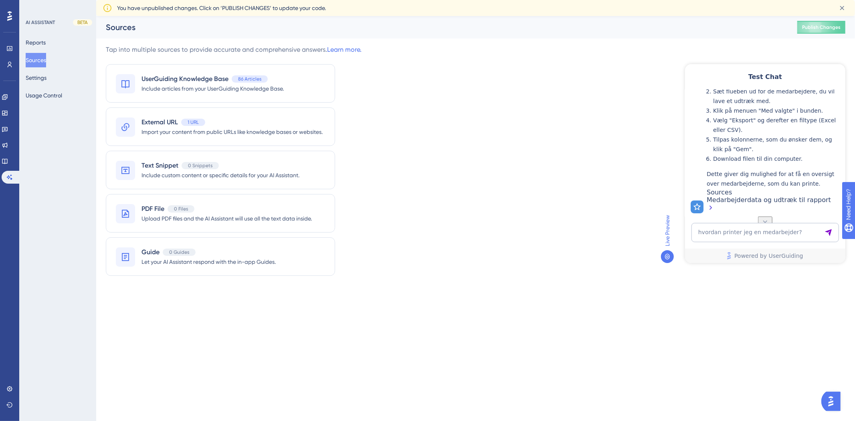
scroll to position [214, 0]
click at [726, 227] on textarea "hvordan printer jeg en medarbejder?" at bounding box center [765, 231] width 148 height 19
type textarea "H"
type textarea "Hvordan fungerer karrieresiden?"
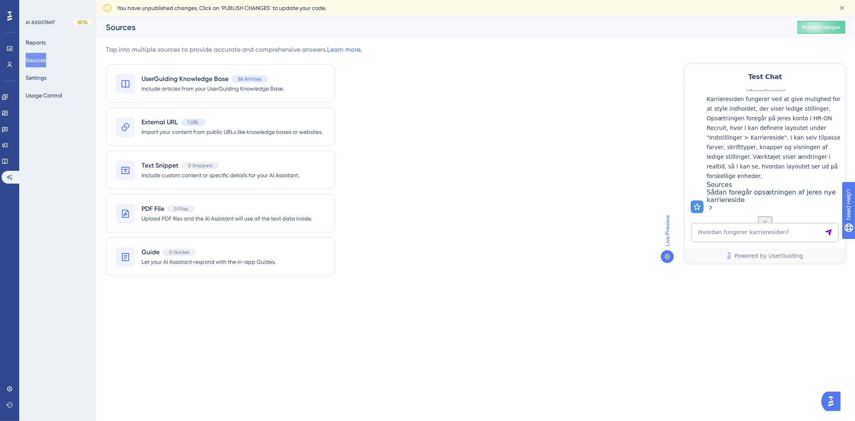
scroll to position [416, 0]
click at [726, 228] on textarea "Hvordan fungerer karrieresiden?" at bounding box center [765, 231] width 148 height 19
type textarea "Hvordan"
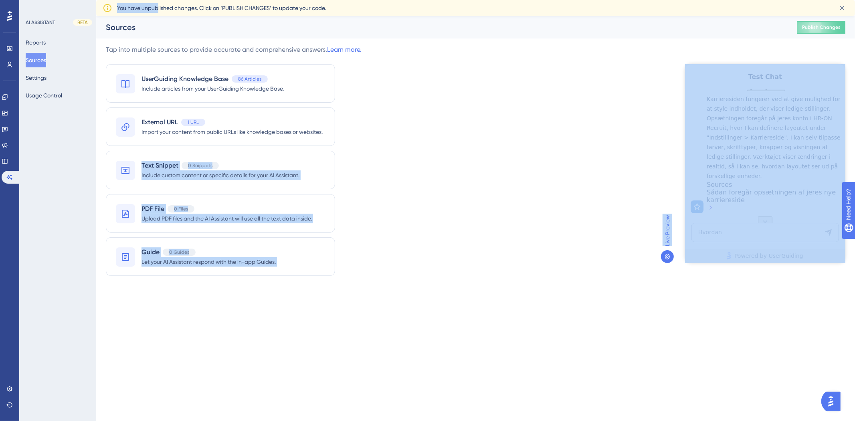
drag, startPoint x: 158, startPoint y: 10, endPoint x: 477, endPoint y: 142, distance: 344.9
click at [477, 142] on div "Performance Users Engagement Widgets Feedback Product Updates Knowledge Base AI…" at bounding box center [475, 157] width 759 height 282
click at [521, 124] on div "Tap into multiple sources to provide accurate and comprehensive answers. Learn …" at bounding box center [476, 165] width 740 height 241
click at [584, 95] on div "Tap into multiple sources to provide accurate and comprehensive answers. Learn …" at bounding box center [476, 165] width 740 height 241
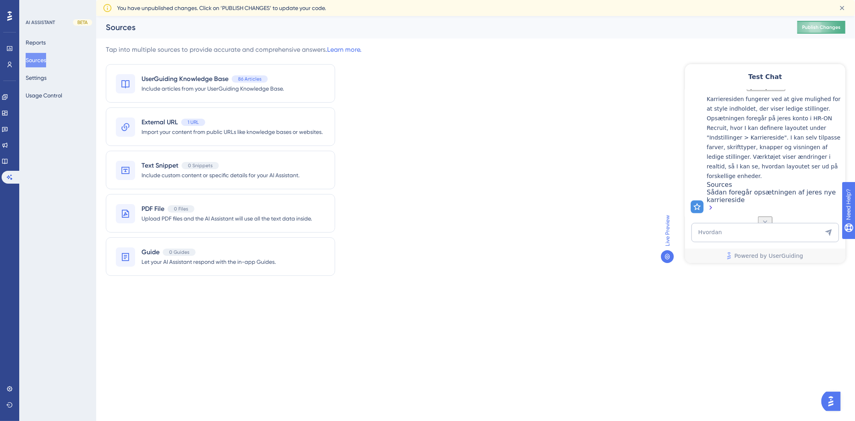
click at [830, 29] on span "Publish Changes" at bounding box center [821, 27] width 38 height 6
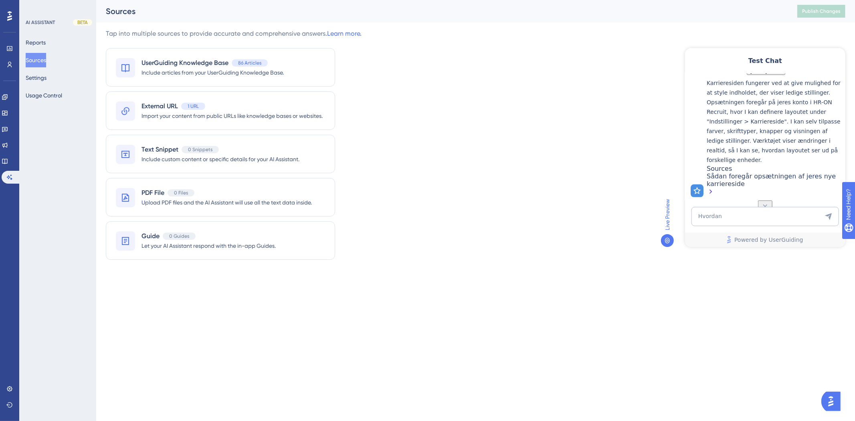
click at [770, 205] on div "Test Chat 💡 Interact with the assistant as you would a human, using complete qu…" at bounding box center [765, 147] width 160 height 199
click at [826, 398] on img "Open AI Assistant Launcher" at bounding box center [830, 401] width 14 height 14
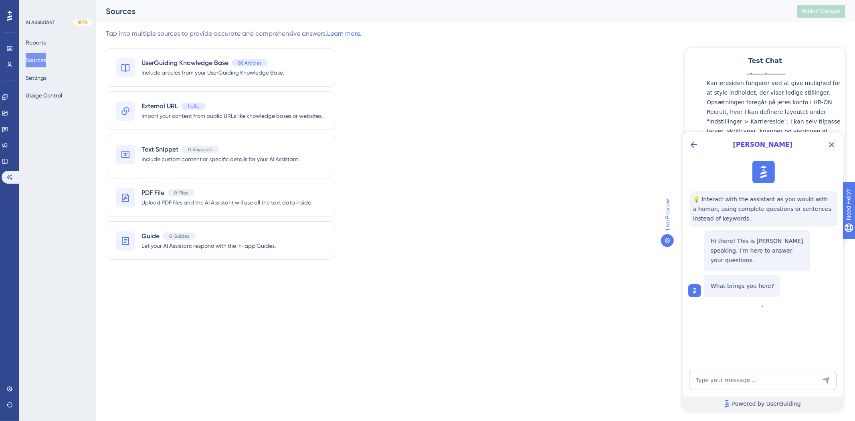
scroll to position [0, 0]
click at [831, 145] on icon "Close Button" at bounding box center [831, 144] width 5 height 5
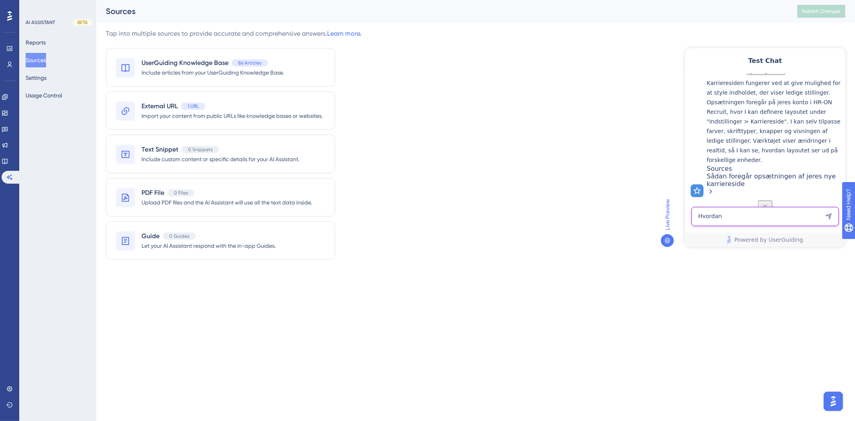
click at [737, 220] on textarea "Hvordan" at bounding box center [765, 215] width 148 height 19
